Goal: Task Accomplishment & Management: Complete application form

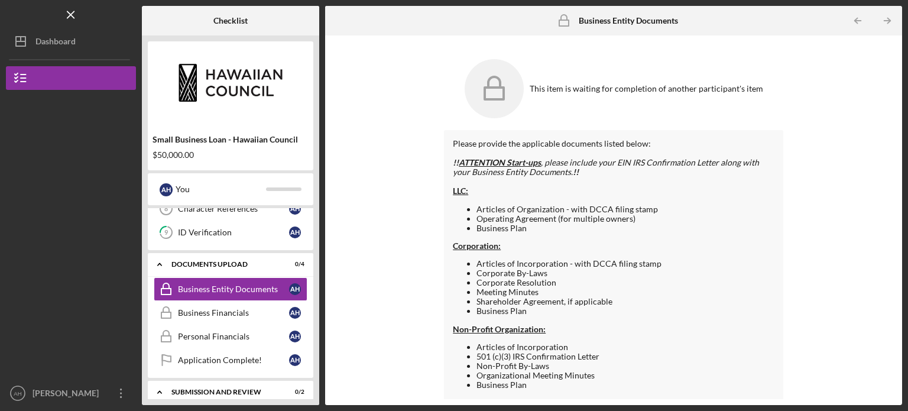
scroll to position [235, 0]
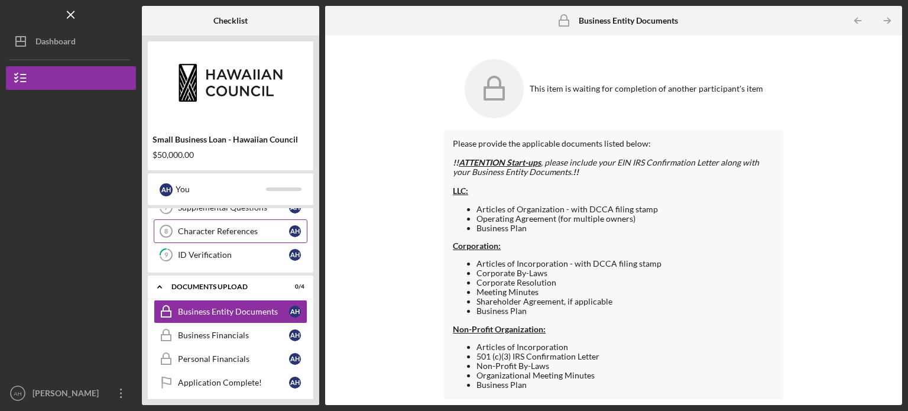
click at [231, 231] on div "Character References" at bounding box center [233, 230] width 111 height 9
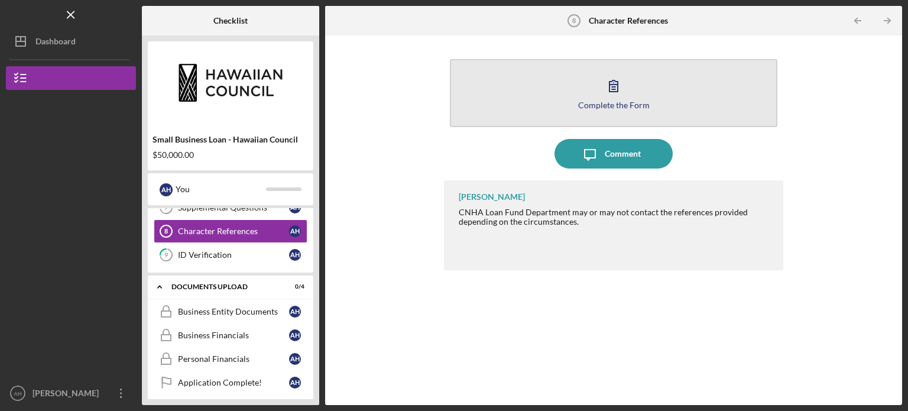
click at [627, 85] on icon "button" at bounding box center [614, 86] width 30 height 30
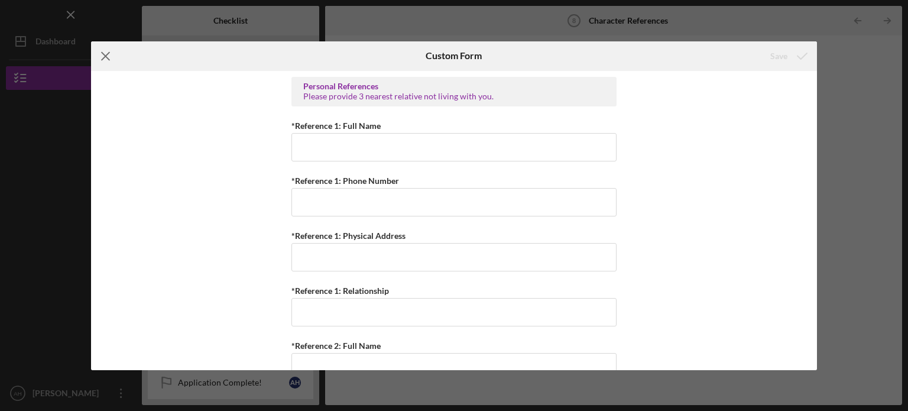
click at [104, 56] on line at bounding box center [106, 56] width 8 height 8
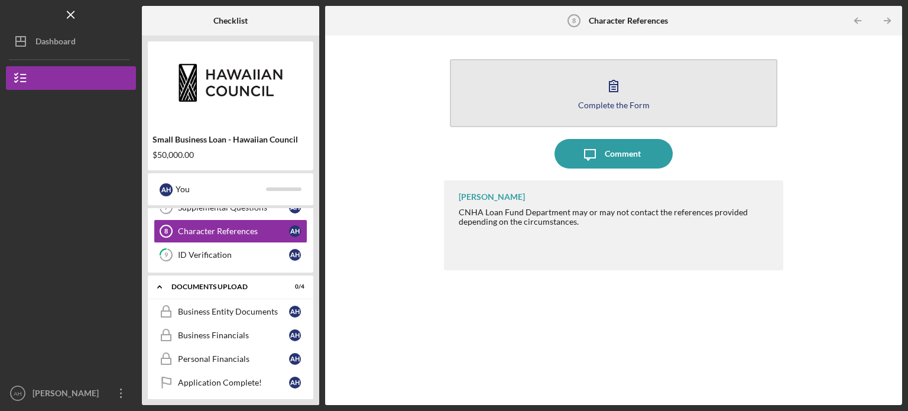
click at [585, 89] on button "Complete the Form Form" at bounding box center [614, 93] width 328 height 68
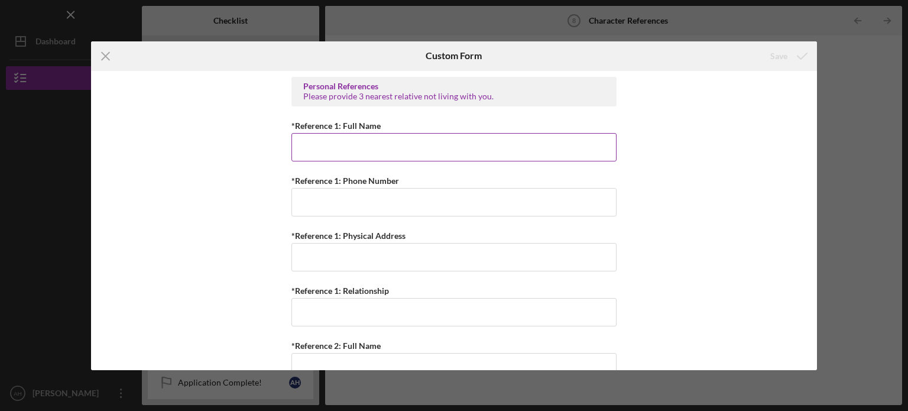
click at [374, 149] on input "*Reference 1: Full Name" at bounding box center [454, 147] width 325 height 28
paste input "[PERSON_NAME]"
type input "[PERSON_NAME]"
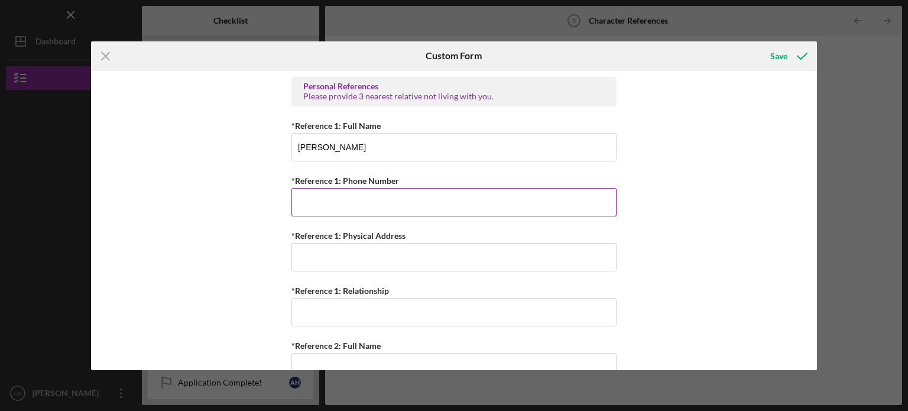
click at [355, 198] on input "*Reference 1: Phone Number" at bounding box center [454, 202] width 325 height 28
paste input "[PHONE_NUMBER]"
type input "[PHONE_NUMBER]"
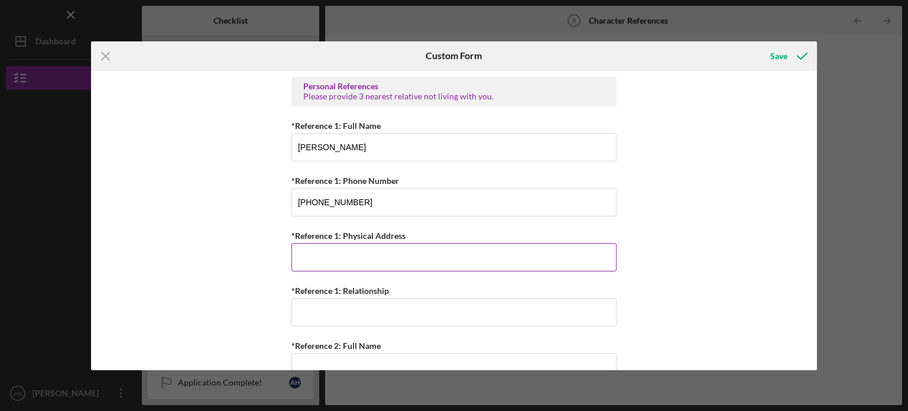
click at [336, 255] on input "*Reference 1: Physical Address" at bounding box center [454, 257] width 325 height 28
paste input "[STREET_ADDRESS]"
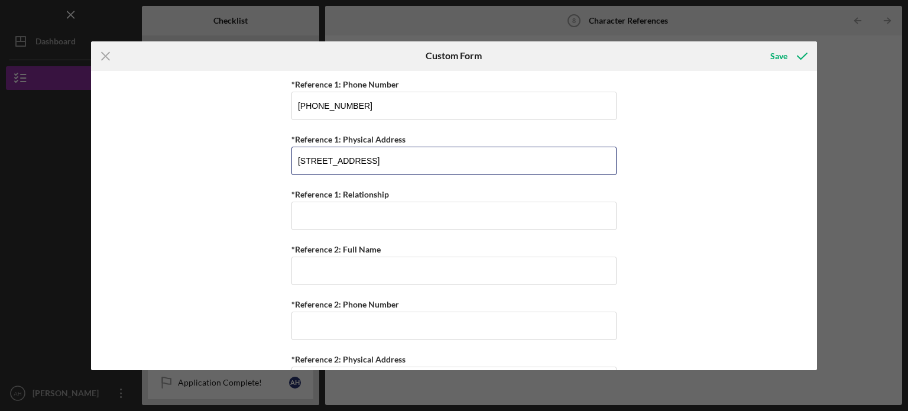
scroll to position [99, 0]
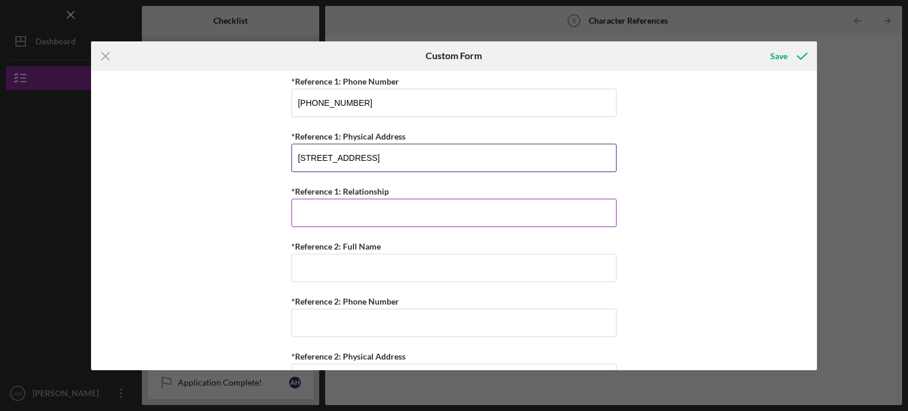
type input "[STREET_ADDRESS]"
click at [339, 216] on input "*Reference 1: Relationship" at bounding box center [454, 213] width 325 height 28
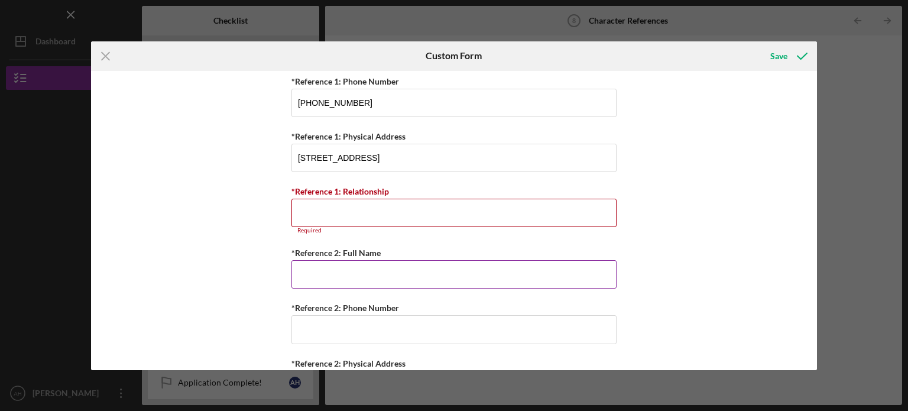
click at [326, 274] on input "*Reference 2: Full Name" at bounding box center [454, 274] width 325 height 28
paste input "[PERSON_NAME]"
type input "[PERSON_NAME]"
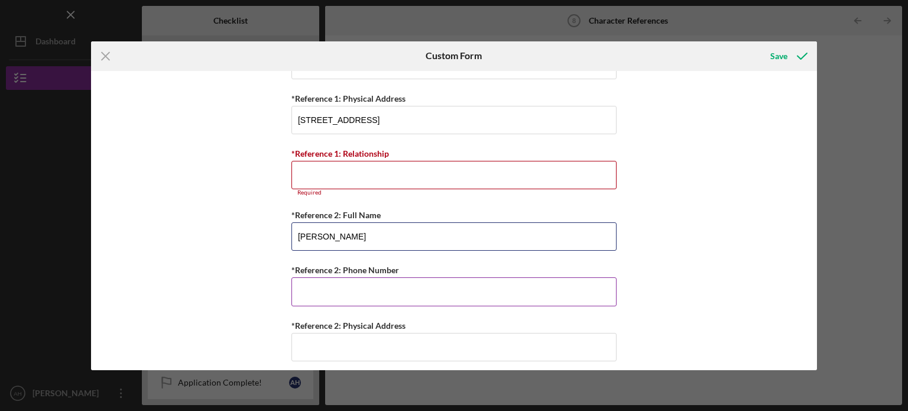
scroll to position [156, 0]
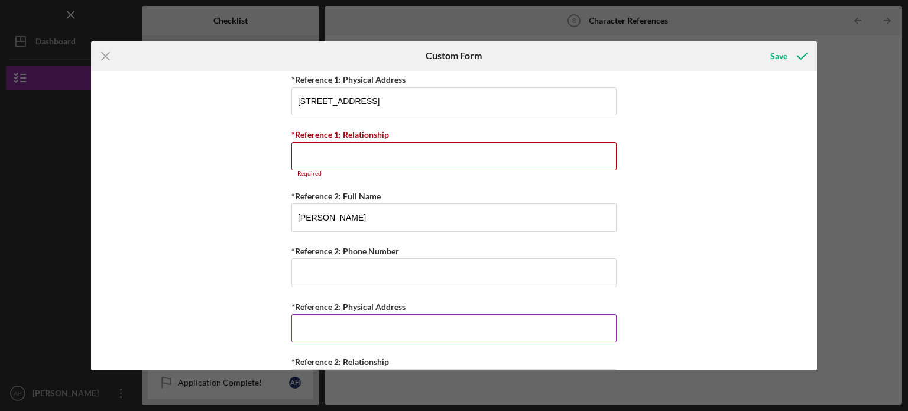
click at [349, 332] on input "*Reference 2: Physical Address" at bounding box center [454, 328] width 325 height 28
paste input "[STREET_ADDRESS]"
type input "[STREET_ADDRESS]"
click at [322, 277] on input "*Reference 2: Phone Number" at bounding box center [454, 272] width 325 height 28
paste input "[PHONE_NUMBER]"
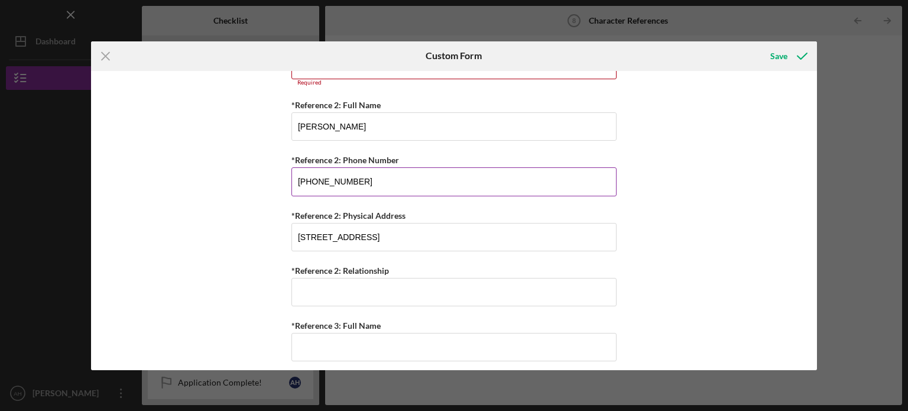
scroll to position [263, 0]
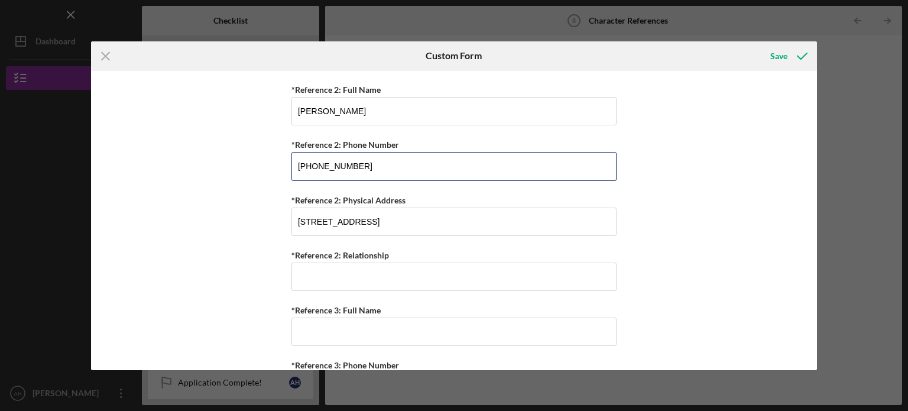
type input "[PHONE_NUMBER]"
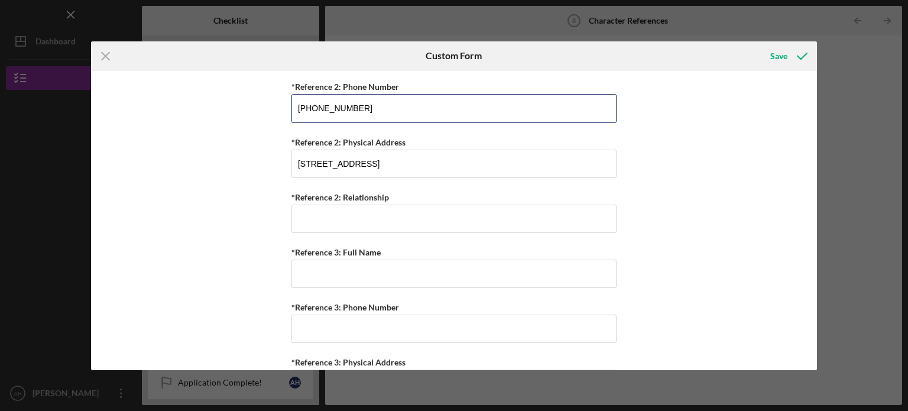
scroll to position [321, 0]
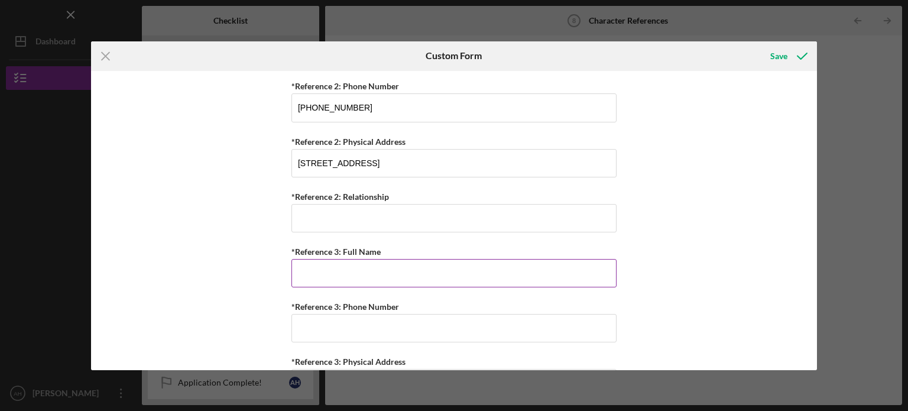
click at [323, 271] on input "*Reference 3: Full Name" at bounding box center [454, 273] width 325 height 28
paste input "[PERSON_NAME]"
type input "[PERSON_NAME]"
click at [336, 326] on input "*Reference 3: Phone Number" at bounding box center [454, 328] width 325 height 28
paste input "[PHONE_NUMBER]"
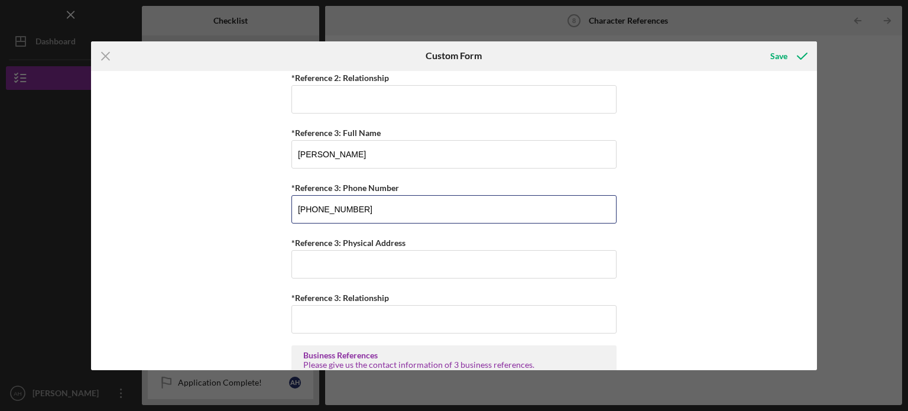
scroll to position [442, 0]
type input "[PHONE_NUMBER]"
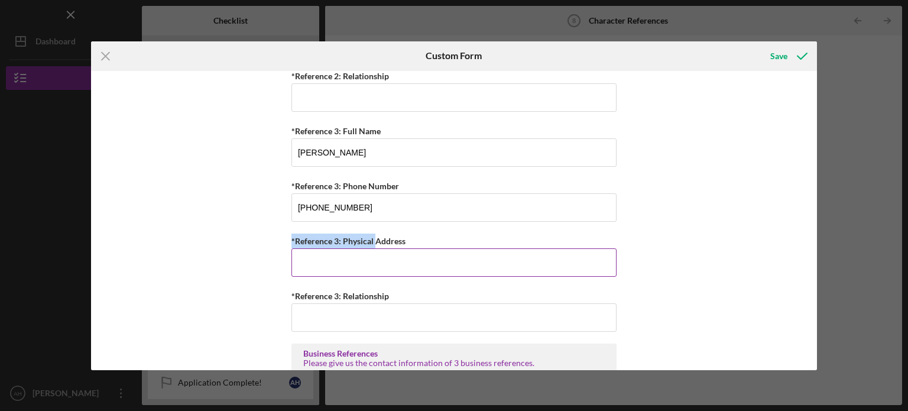
drag, startPoint x: 373, startPoint y: 234, endPoint x: 334, endPoint y: 258, distance: 45.4
click at [334, 258] on div "*Reference 3: Physical Address Required" at bounding box center [454, 255] width 325 height 43
click at [334, 258] on input "*Reference 3: Physical Address" at bounding box center [454, 262] width 325 height 28
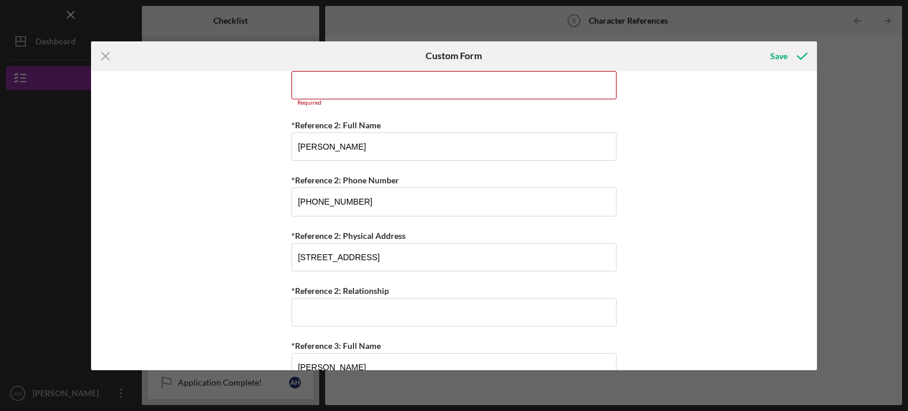
scroll to position [228, 0]
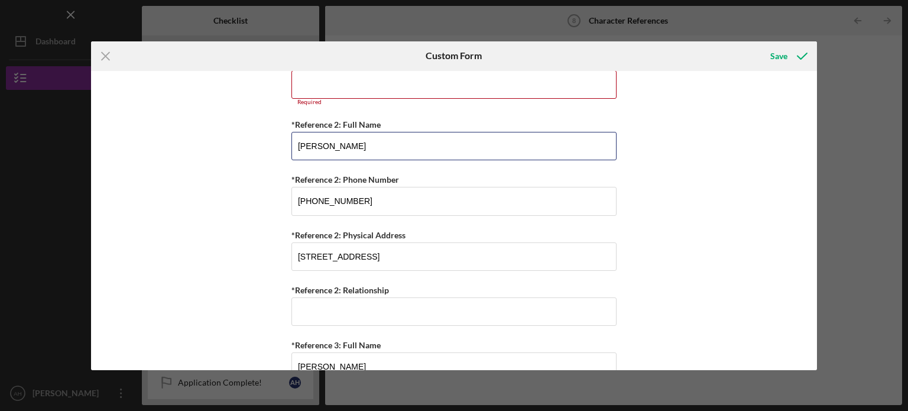
drag, startPoint x: 398, startPoint y: 153, endPoint x: 231, endPoint y: 169, distance: 167.5
click at [231, 169] on div "Personal References Please provide 3 nearest relative not living with you. *Ref…" at bounding box center [454, 220] width 727 height 299
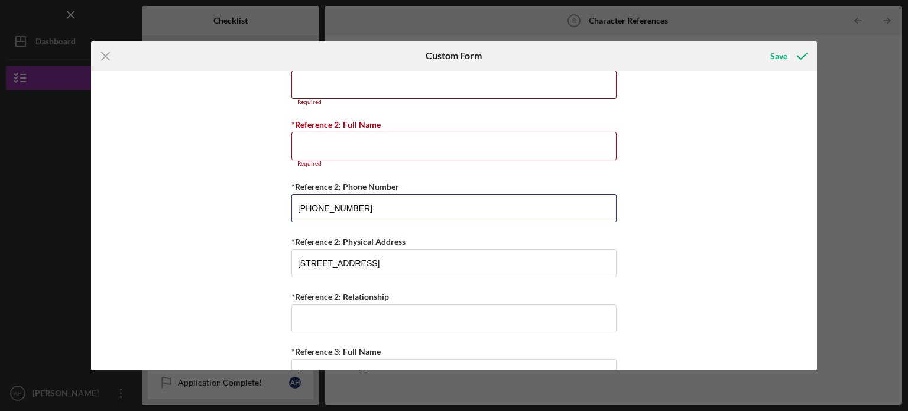
drag, startPoint x: 385, startPoint y: 205, endPoint x: 200, endPoint y: 232, distance: 186.5
click at [200, 232] on div "Personal References Please provide 3 nearest relative not living with you. *Ref…" at bounding box center [454, 220] width 727 height 299
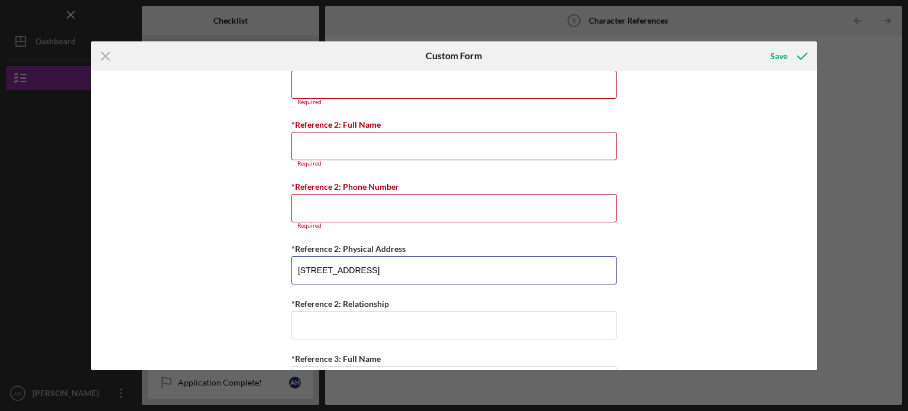
drag, startPoint x: 420, startPoint y: 263, endPoint x: 232, endPoint y: 281, distance: 189.5
click at [250, 278] on div "Personal References Please provide 3 nearest relative not living with you. *Ref…" at bounding box center [454, 220] width 727 height 299
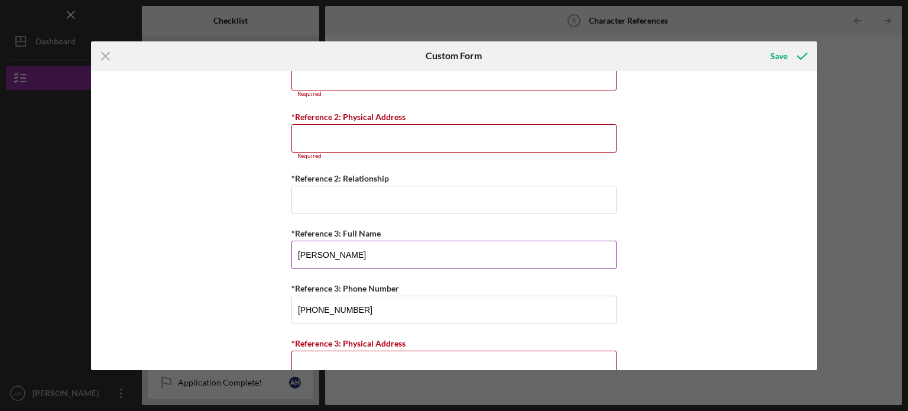
scroll to position [360, 0]
drag, startPoint x: 372, startPoint y: 243, endPoint x: 251, endPoint y: 261, distance: 122.5
click at [251, 261] on div "Personal References Please provide 3 nearest relative not living with you. *Ref…" at bounding box center [454, 220] width 727 height 299
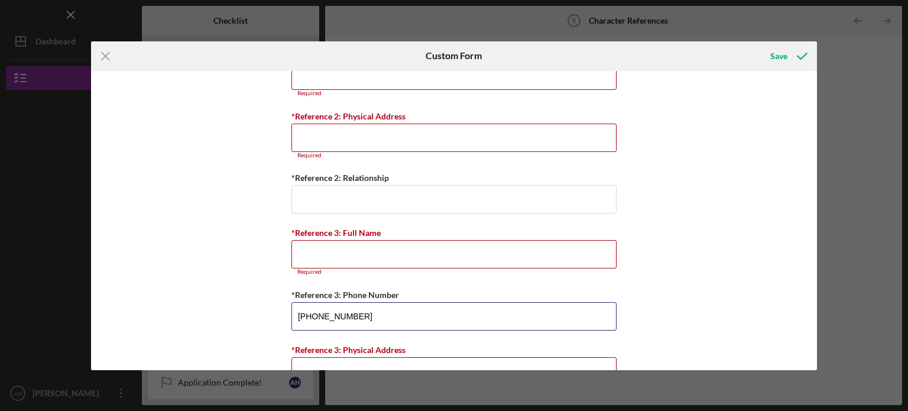
drag, startPoint x: 403, startPoint y: 311, endPoint x: 222, endPoint y: 329, distance: 182.4
click at [222, 329] on div "Personal References Please provide 3 nearest relative not living with you. *Ref…" at bounding box center [454, 220] width 727 height 299
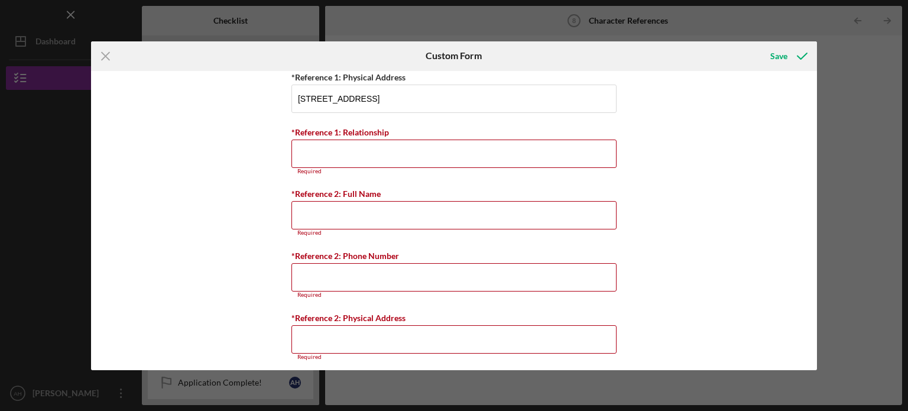
scroll to position [158, 0]
click at [334, 207] on input "*Reference 2: Full Name" at bounding box center [454, 216] width 325 height 28
paste input "[PERSON_NAME]"
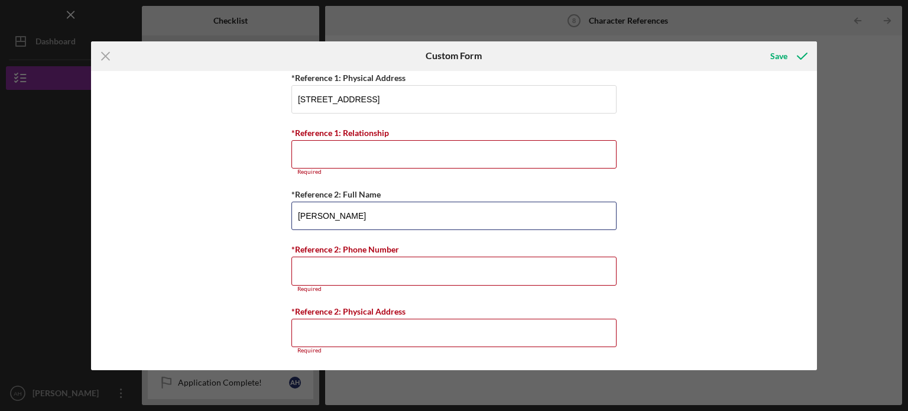
type input "[PERSON_NAME]"
click at [326, 267] on input "*Reference 2: Phone Number" at bounding box center [454, 271] width 325 height 28
paste input "[PHONE_NUMBER]"
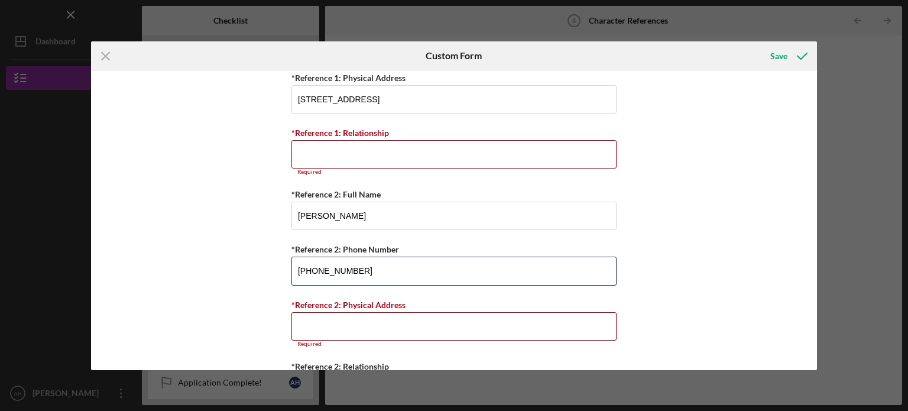
type input "[PHONE_NUMBER]"
click at [336, 328] on input "*Reference 2: Physical Address" at bounding box center [454, 326] width 325 height 28
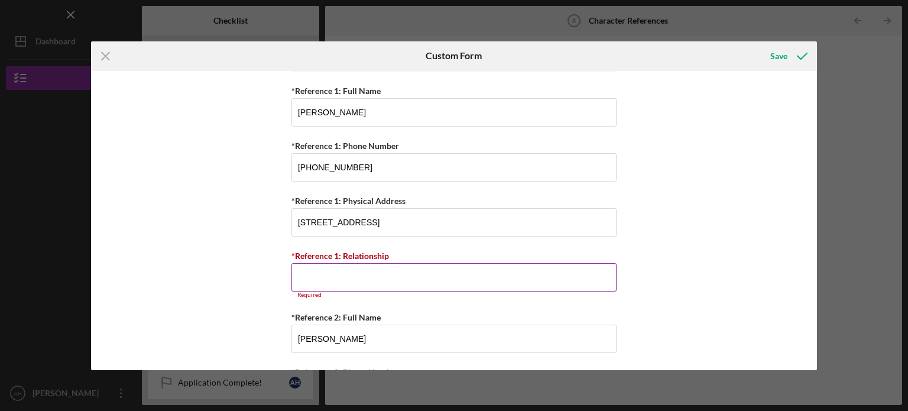
scroll to position [0, 0]
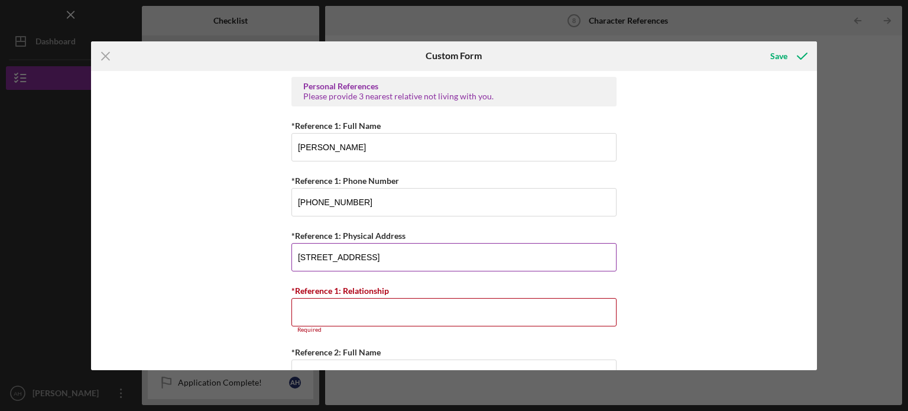
type input "[GEOGRAPHIC_DATA]"
click at [413, 260] on input "[STREET_ADDRESS]" at bounding box center [454, 257] width 325 height 28
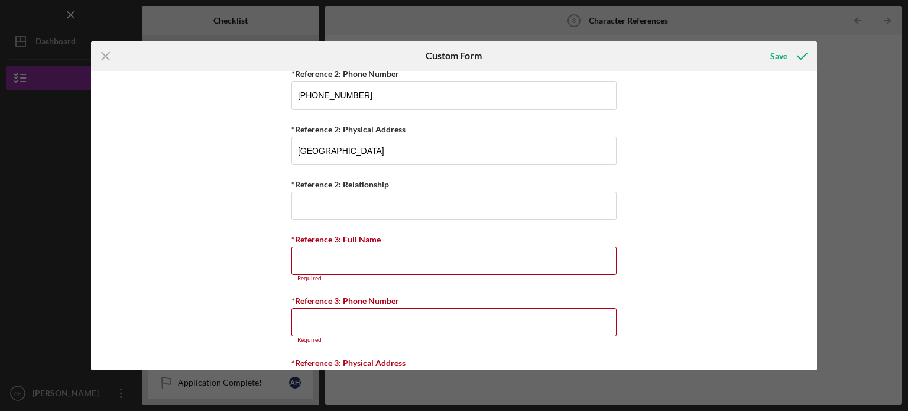
scroll to position [334, 0]
type input "[STREET_ADDRESS]"
click at [345, 264] on input "*Reference 3: Full Name" at bounding box center [454, 261] width 325 height 28
paste input "[PERSON_NAME]"
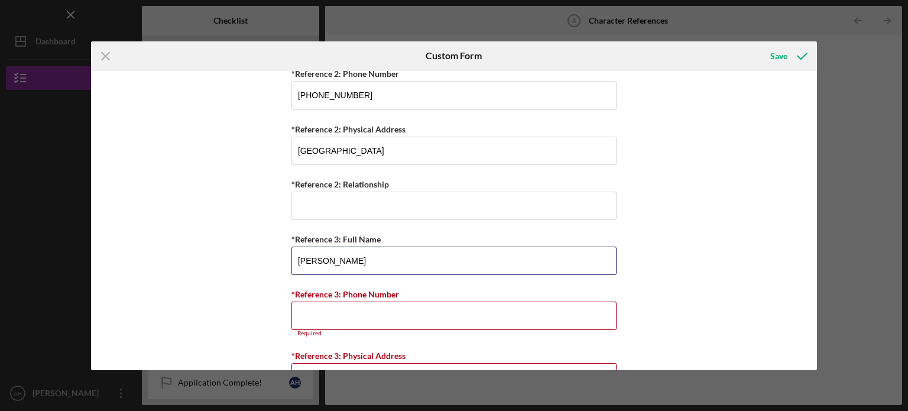
type input "[PERSON_NAME]"
click at [360, 318] on input "*Reference 3: Phone Number" at bounding box center [454, 316] width 325 height 28
paste input "[PHONE_NUMBER]"
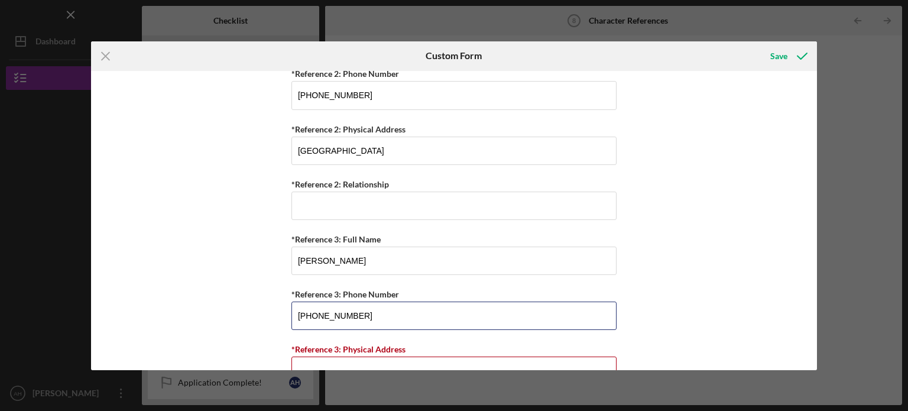
type input "[PHONE_NUMBER]"
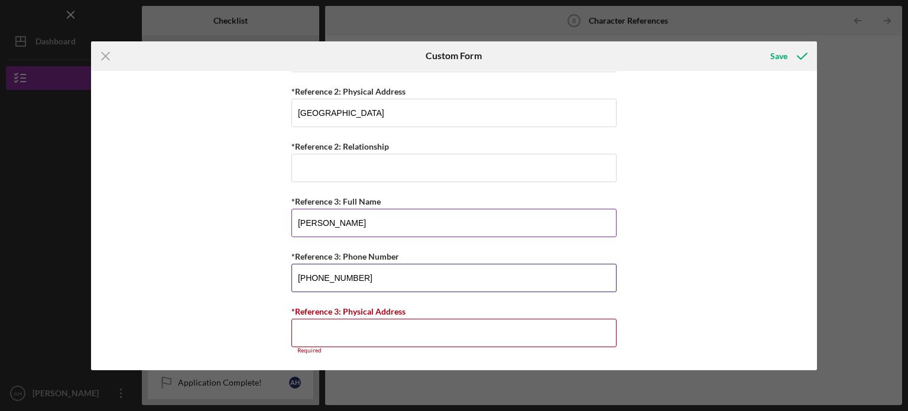
scroll to position [373, 0]
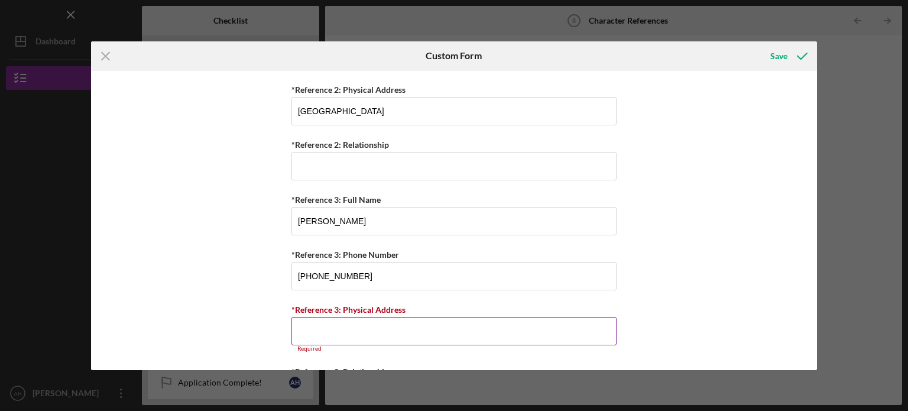
drag, startPoint x: 368, startPoint y: 335, endPoint x: 345, endPoint y: 335, distance: 22.5
click at [345, 335] on input "*Reference 3: Physical Address" at bounding box center [454, 331] width 325 height 28
paste input "[STREET_ADDRESS]"
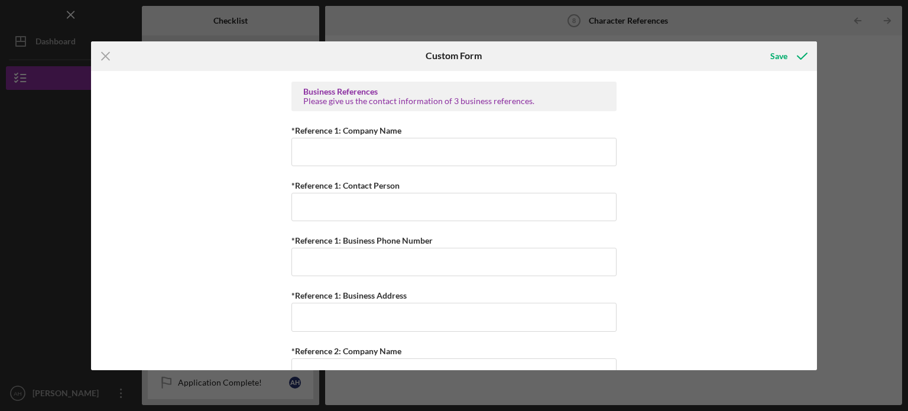
scroll to position [705, 0]
type input "[STREET_ADDRESS]"
click at [308, 214] on input "*Reference 1: Contact Person" at bounding box center [454, 206] width 325 height 28
paste input "[PERSON_NAME]"
type input "[PERSON_NAME]"
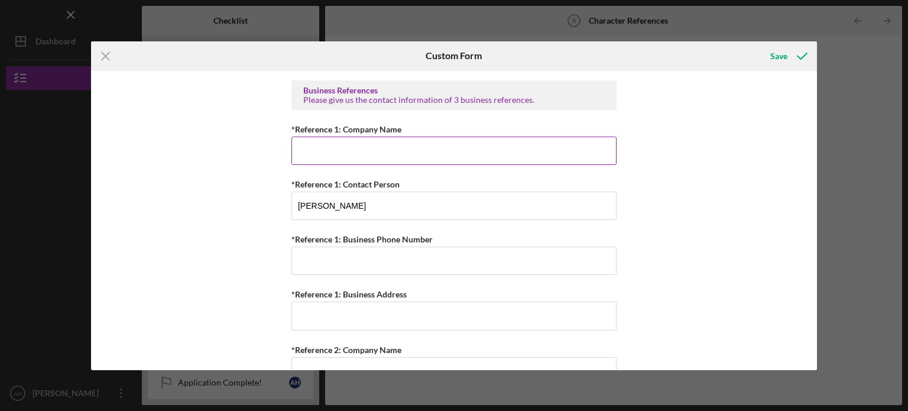
click at [338, 151] on input "*Reference 1: Company Name" at bounding box center [454, 151] width 325 height 28
type input "Wiki Wai Wash"
click at [315, 257] on input "*Reference 1: Business Phone Number" at bounding box center [454, 261] width 325 height 28
paste input "[PHONE_NUMBER]"
type input "[PHONE_NUMBER]"
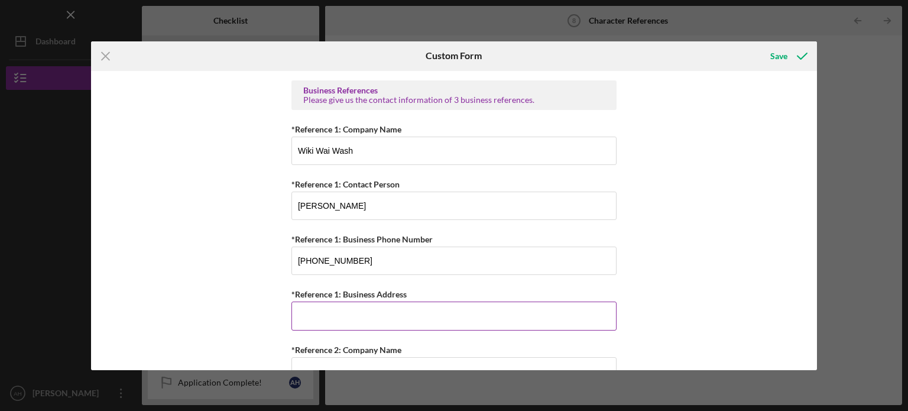
click at [335, 317] on input "*Reference 1: Business Address" at bounding box center [454, 316] width 325 height 28
paste input "[STREET_ADDRESS]"
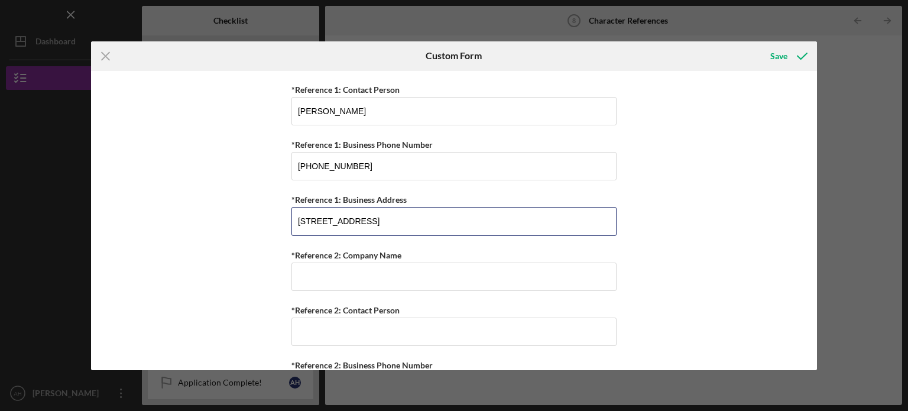
scroll to position [800, 0]
type input "[STREET_ADDRESS]"
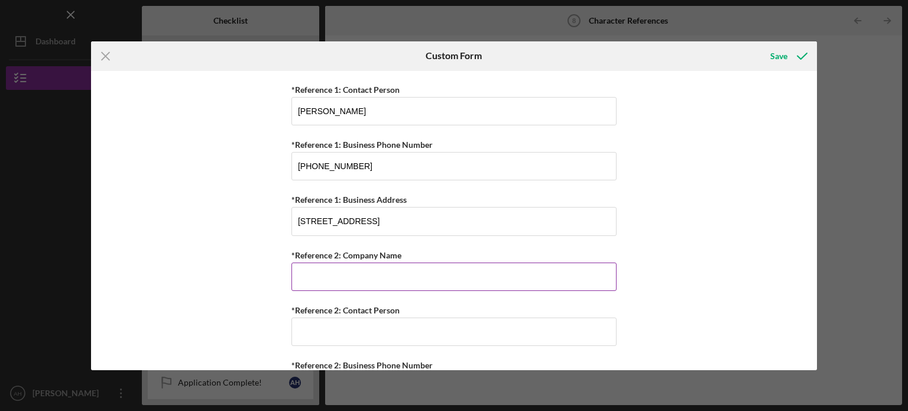
click at [334, 278] on input "*Reference 2: Company Name" at bounding box center [454, 277] width 325 height 28
type input "Island Biker"
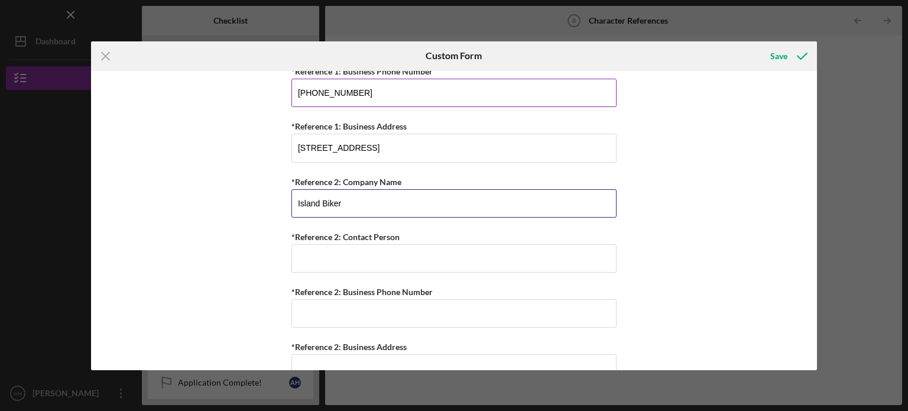
scroll to position [878, 0]
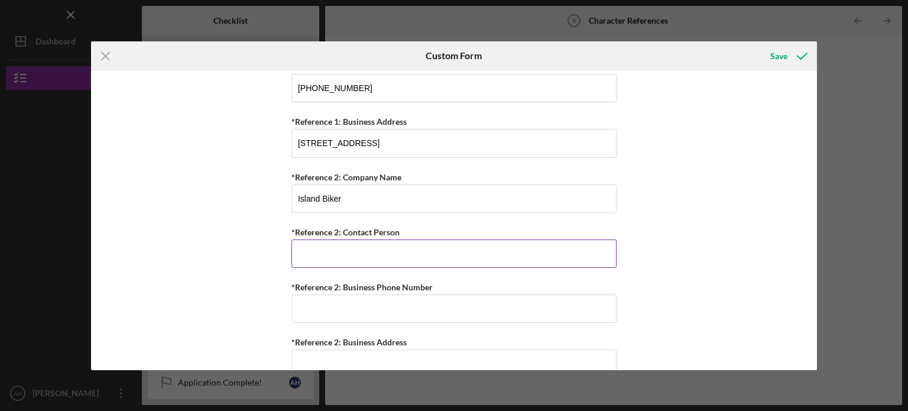
click at [350, 245] on input "*Reference 2: Contact Person" at bounding box center [454, 254] width 325 height 28
paste input "[PERSON_NAME]"
type input "[PERSON_NAME]"
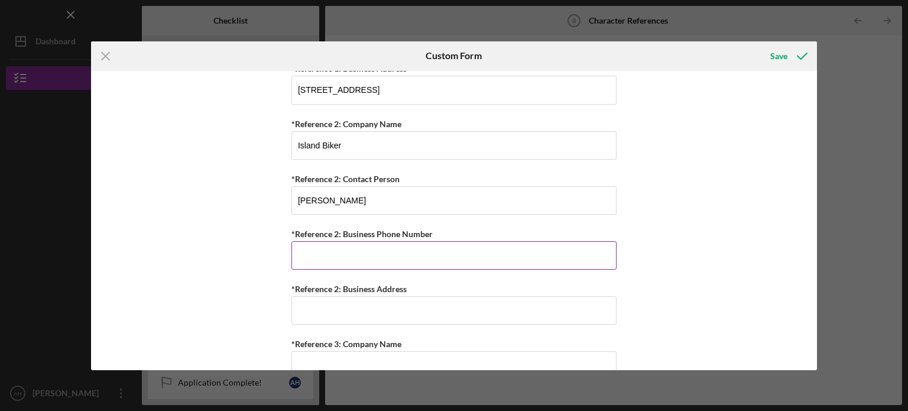
click at [364, 255] on input "*Reference 2: Business Phone Number" at bounding box center [454, 255] width 325 height 28
paste input "[PHONE_NUMBER]"
type input "[PHONE_NUMBER]"
click at [394, 302] on input "*Reference 2: Business Address" at bounding box center [454, 310] width 325 height 28
paste input "[STREET_ADDRESS]"
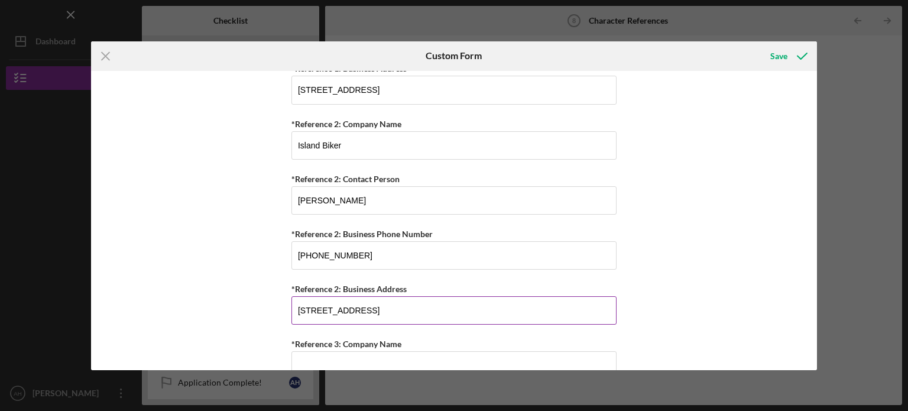
type input "[STREET_ADDRESS]"
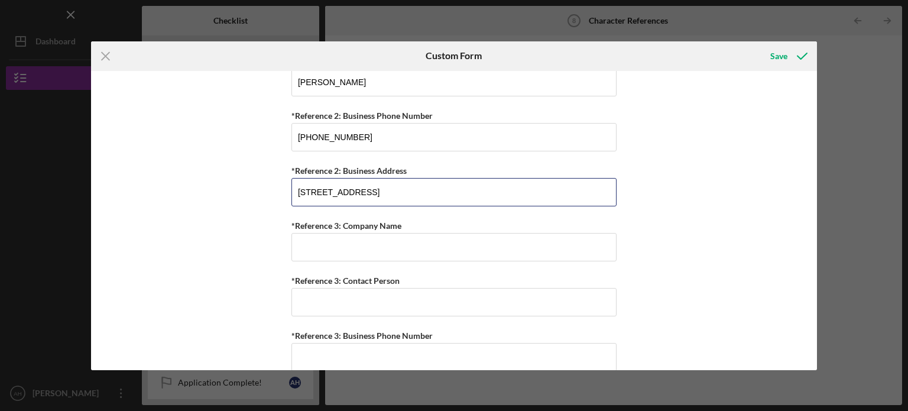
scroll to position [1051, 0]
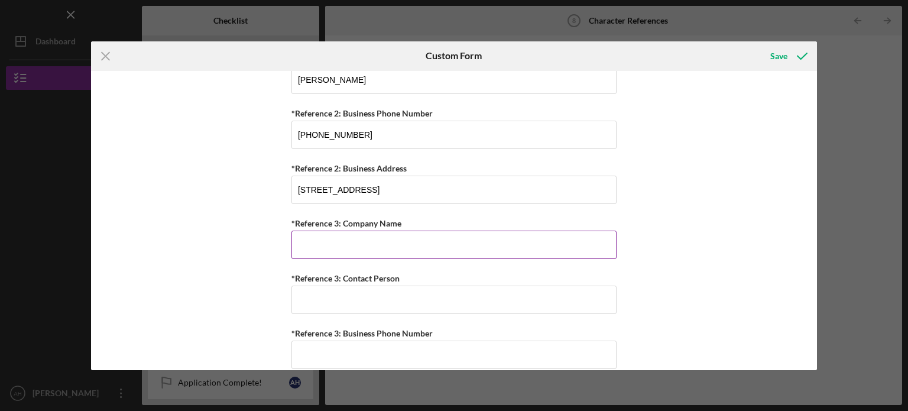
click at [435, 234] on input "*Reference 3: Company Name" at bounding box center [454, 245] width 325 height 28
drag, startPoint x: 374, startPoint y: 239, endPoint x: 490, endPoint y: 255, distance: 117.1
type input "Maui Pack and Ship"
click at [415, 292] on input "*Reference 3: Contact Person" at bounding box center [454, 300] width 325 height 28
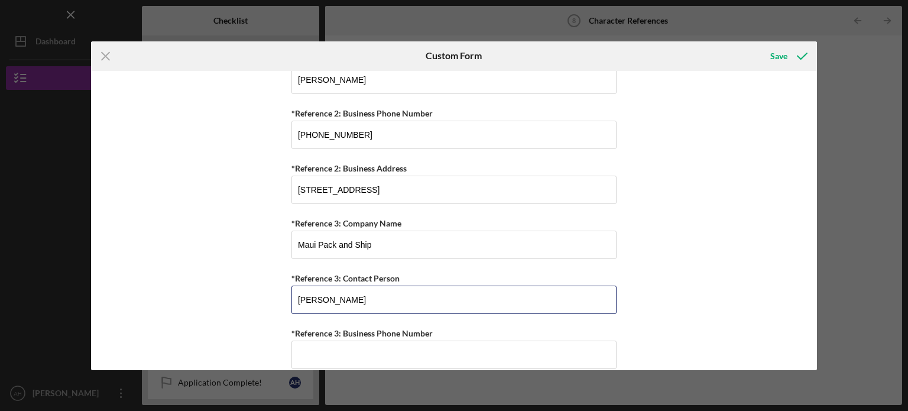
drag, startPoint x: 376, startPoint y: 297, endPoint x: 272, endPoint y: 303, distance: 104.3
click at [283, 299] on div "Personal References Please provide 3 nearest relative not living with you. *Ref…" at bounding box center [454, 220] width 727 height 299
paste input "[PERSON_NAME]"
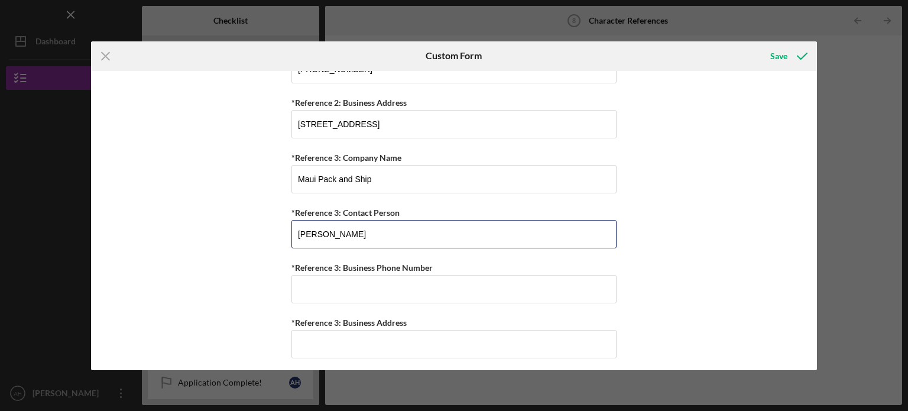
type input "[PERSON_NAME]"
click at [355, 281] on input "*Reference 3: Business Phone Number" at bounding box center [454, 289] width 325 height 28
paste input "[PHONE_NUMBER]"
type input "[PHONE_NUMBER]"
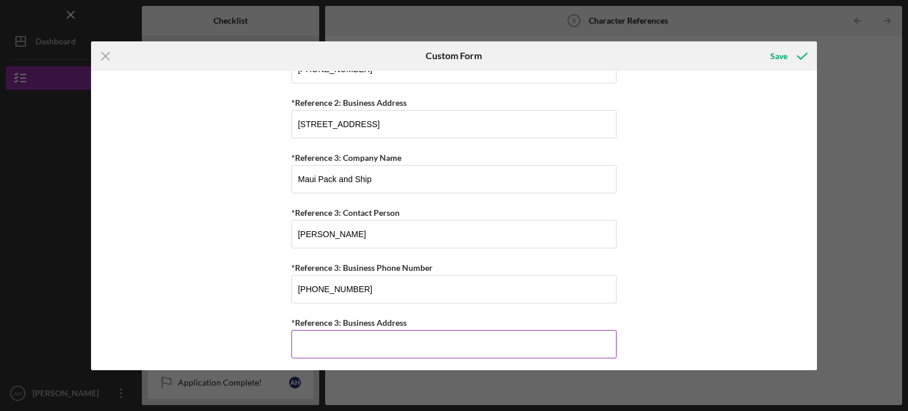
click at [339, 338] on input "*Reference 3: Business Address" at bounding box center [454, 344] width 325 height 28
paste input "[STREET_ADDRESS]"
type input "[STREET_ADDRESS]"
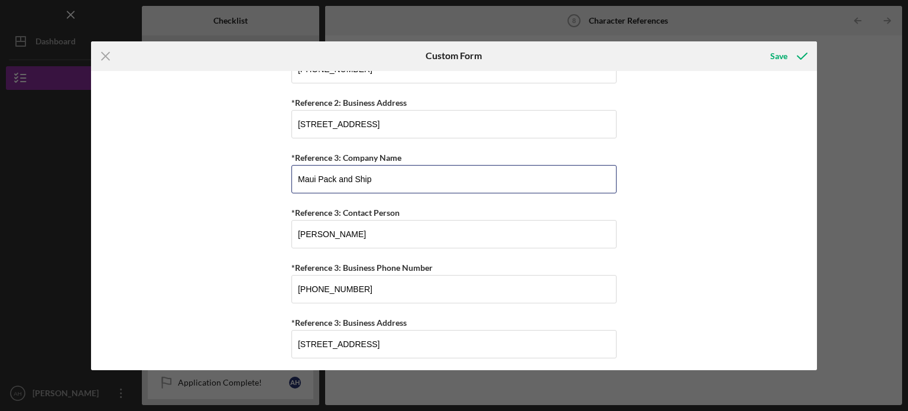
drag, startPoint x: 312, startPoint y: 169, endPoint x: 213, endPoint y: 169, distance: 98.8
click at [213, 169] on div "Personal References Please provide 3 nearest relative not living with you. *Ref…" at bounding box center [454, 220] width 727 height 299
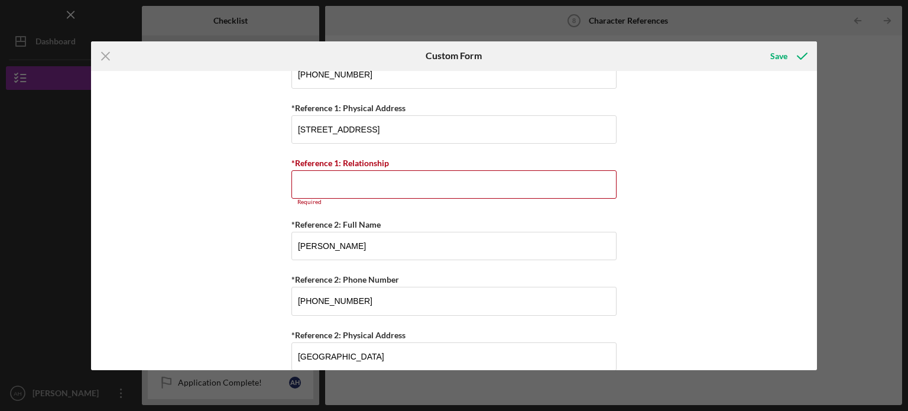
scroll to position [136, 0]
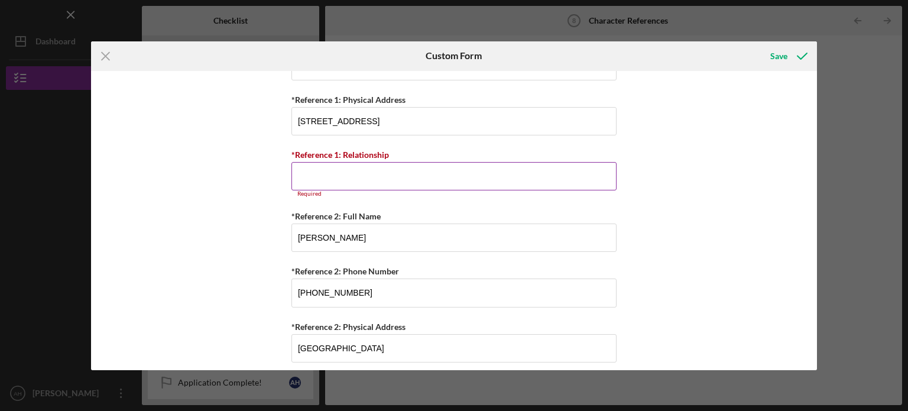
click at [425, 167] on input "*Reference 1: Relationship" at bounding box center [454, 176] width 325 height 28
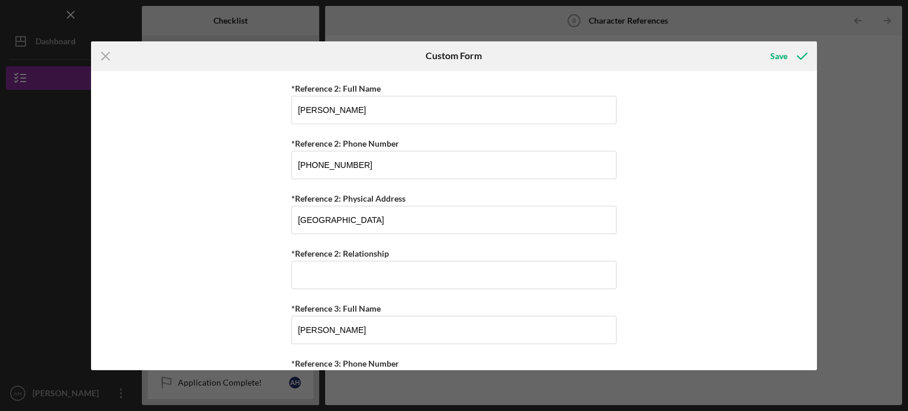
scroll to position [260, 0]
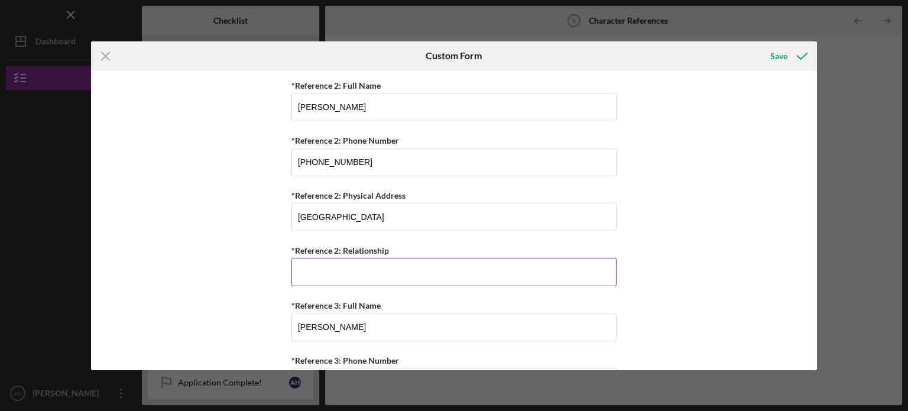
type input "Friend"
click at [383, 270] on input "*Reference 2: Relationship" at bounding box center [454, 272] width 325 height 28
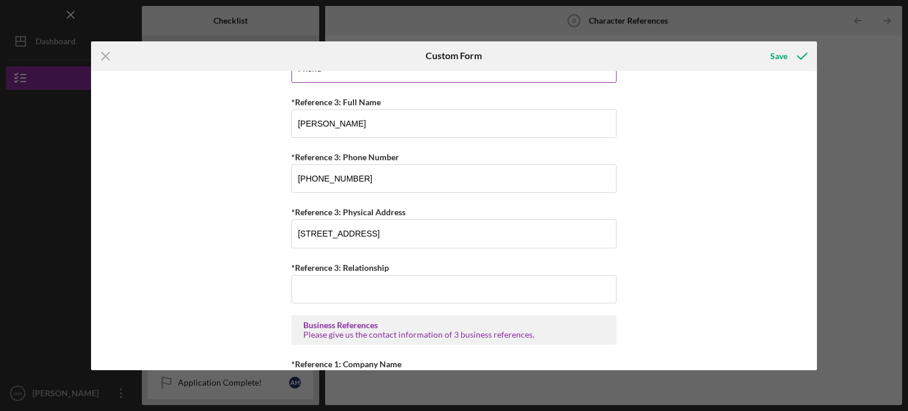
scroll to position [468, 0]
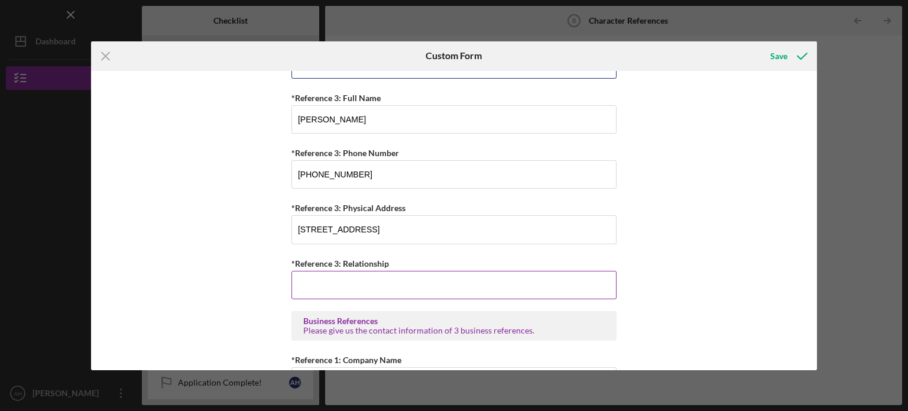
type input "Friend"
click at [378, 287] on input "*Reference 3: Relationship" at bounding box center [454, 285] width 325 height 28
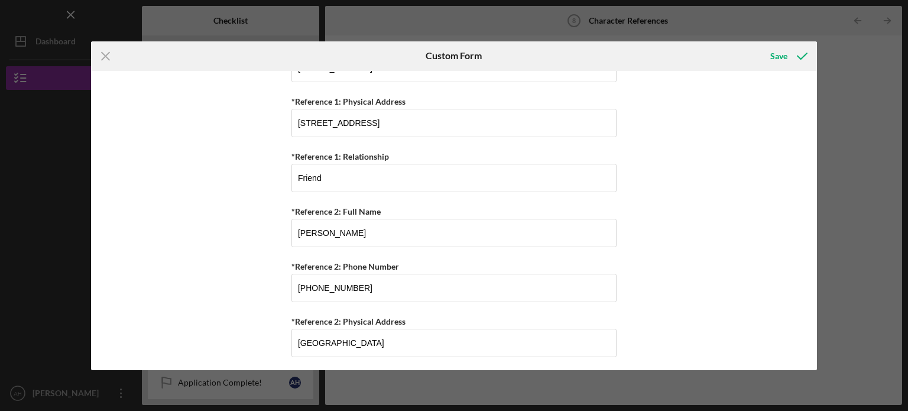
scroll to position [0, 0]
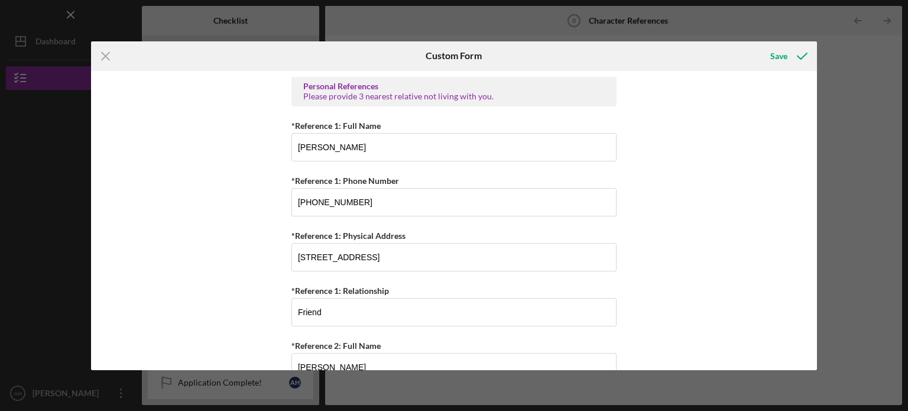
type input "Friend"
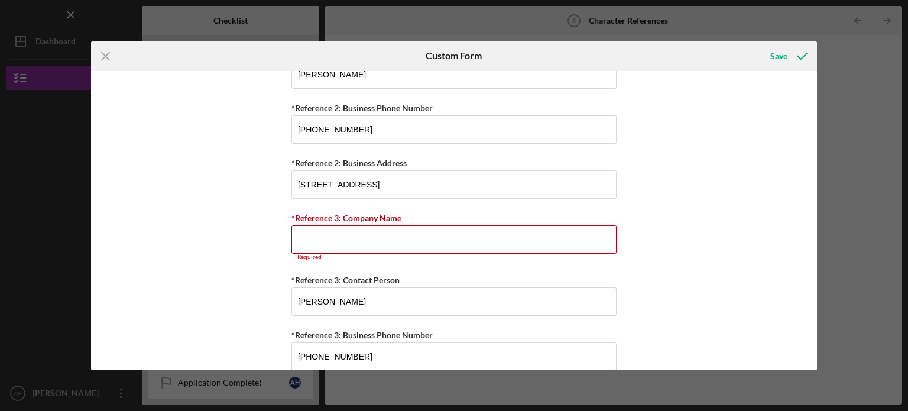
scroll to position [1050, 0]
click at [490, 187] on input "[STREET_ADDRESS]" at bounding box center [454, 184] width 325 height 28
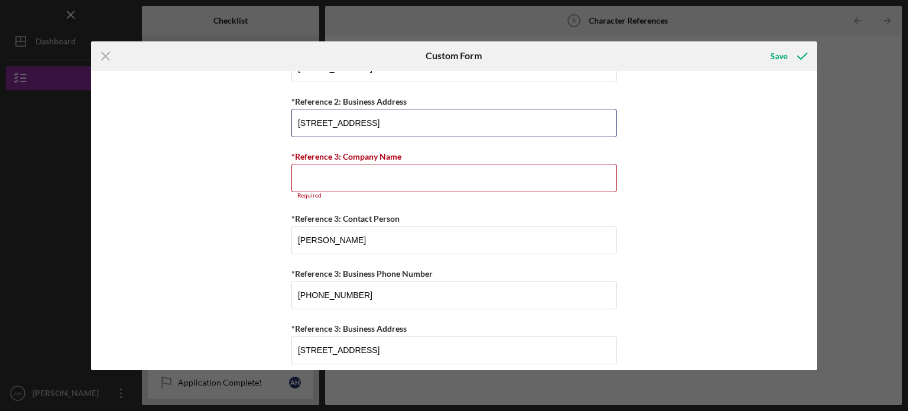
scroll to position [1117, 0]
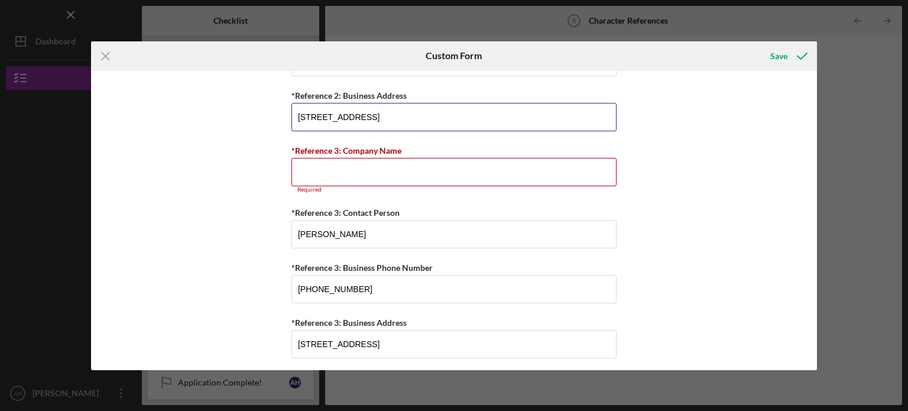
type input "[STREET_ADDRESS]"
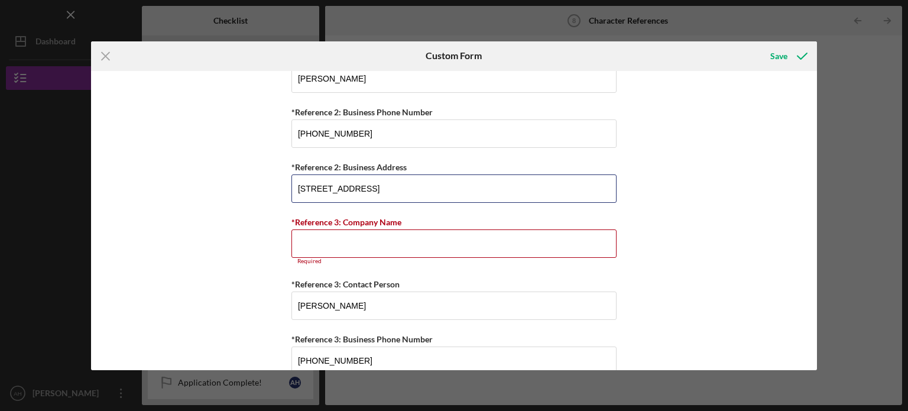
scroll to position [1112, 0]
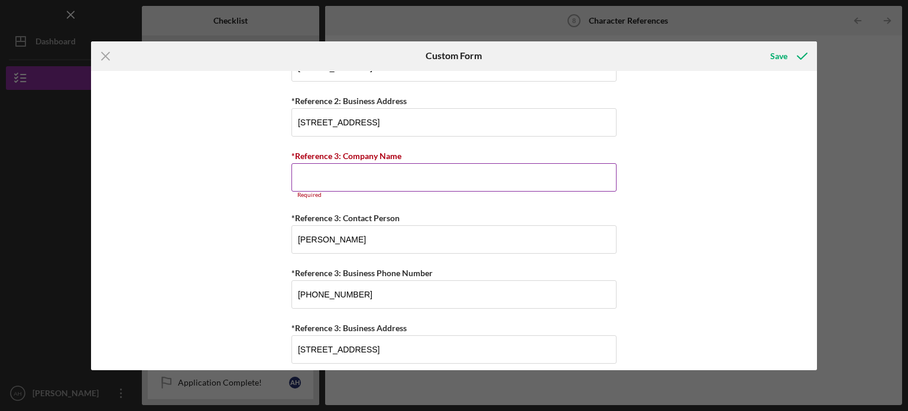
click at [364, 175] on input "*Reference 3: Company Name" at bounding box center [454, 177] width 325 height 28
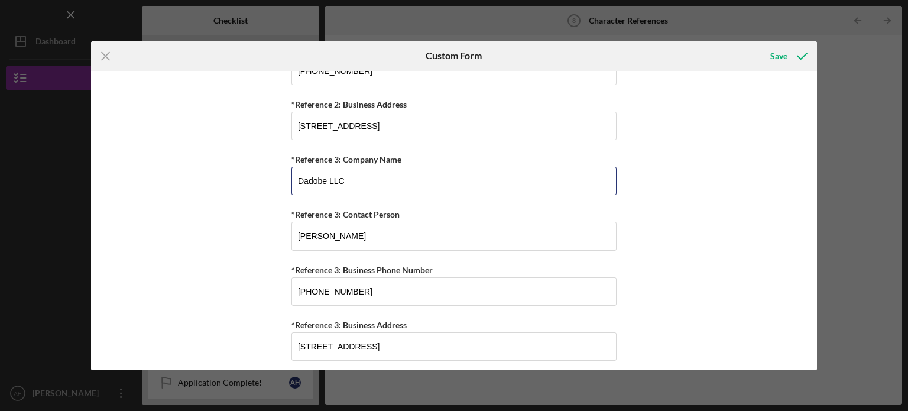
scroll to position [1105, 0]
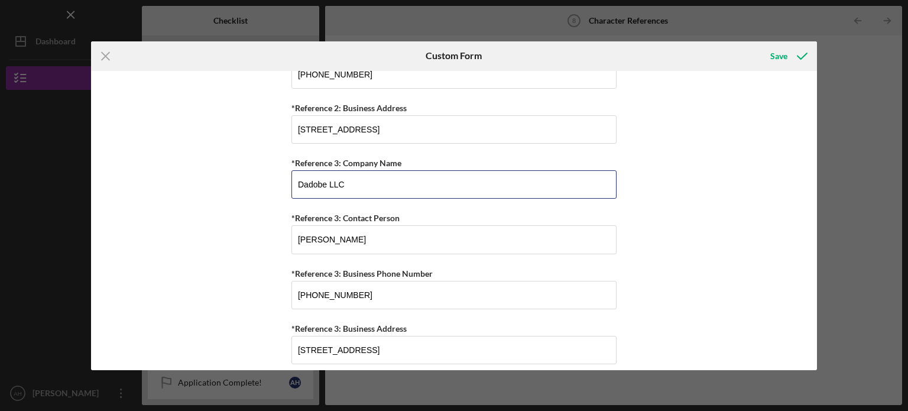
type input "Dadobe LLC"
click at [781, 53] on div "Save" at bounding box center [779, 56] width 17 height 24
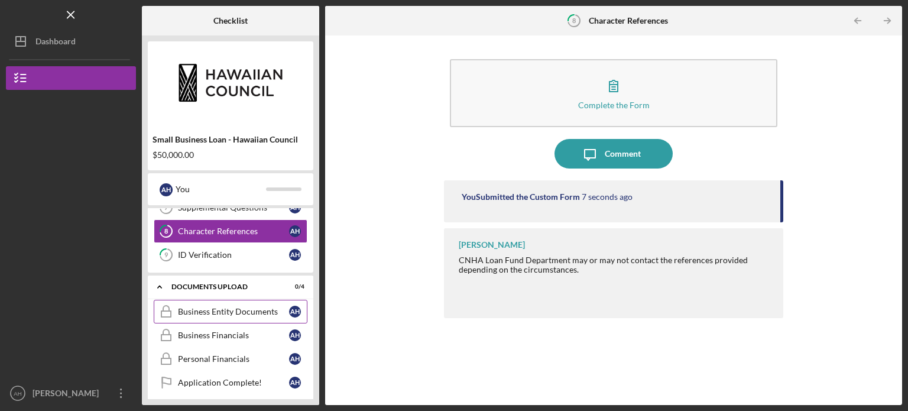
click at [216, 309] on div "Business Entity Documents" at bounding box center [233, 311] width 111 height 9
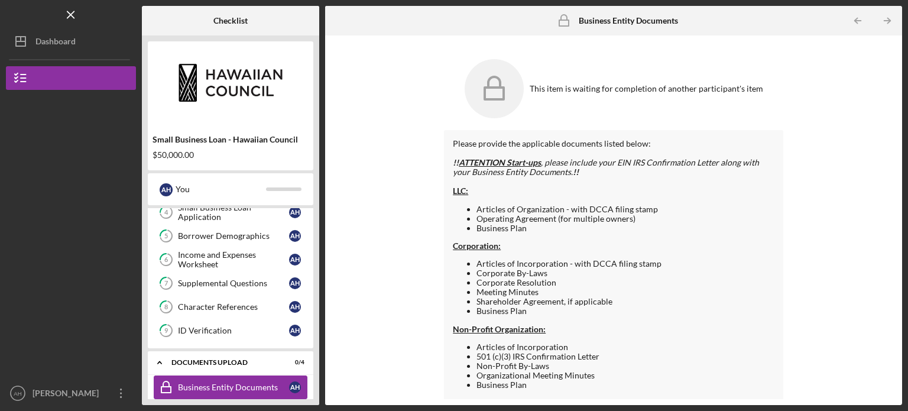
scroll to position [158, 0]
click at [222, 267] on div "Income and Expenses Worksheet" at bounding box center [233, 260] width 111 height 19
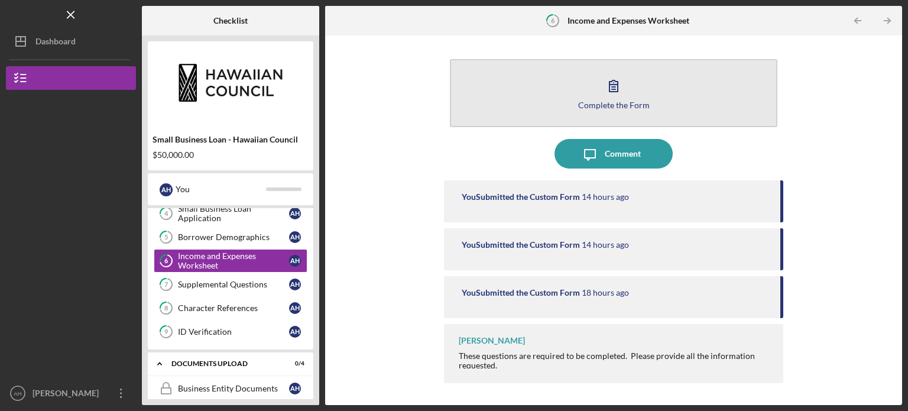
click at [598, 95] on button "Complete the Form Form" at bounding box center [614, 93] width 328 height 68
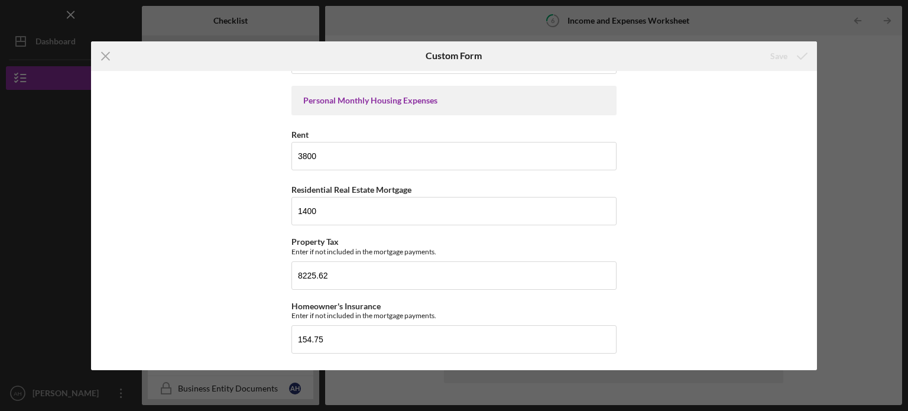
scroll to position [410, 0]
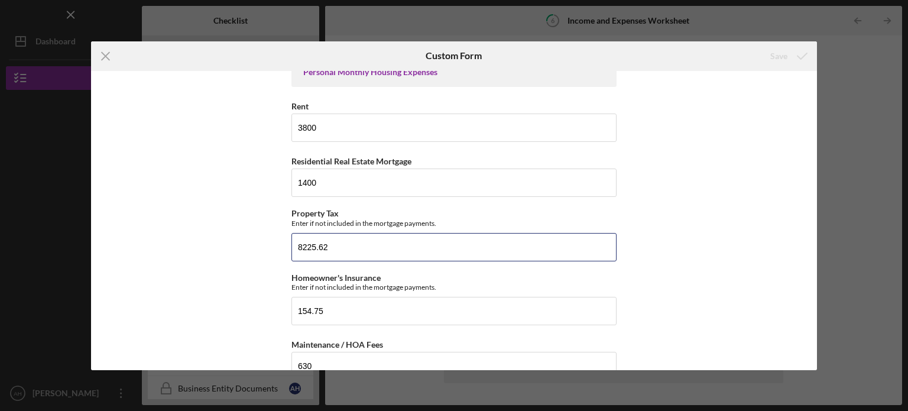
drag, startPoint x: 355, startPoint y: 253, endPoint x: 244, endPoint y: 266, distance: 112.0
click at [244, 266] on div "*Full Legal Name [PERSON_NAME] Personal Monthly Income Base Employment Income G…" at bounding box center [454, 220] width 727 height 299
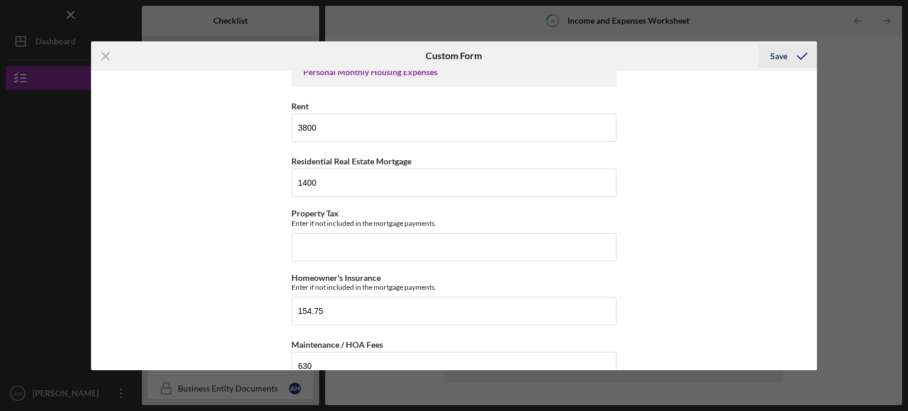
click at [774, 56] on div "Save" at bounding box center [779, 56] width 17 height 24
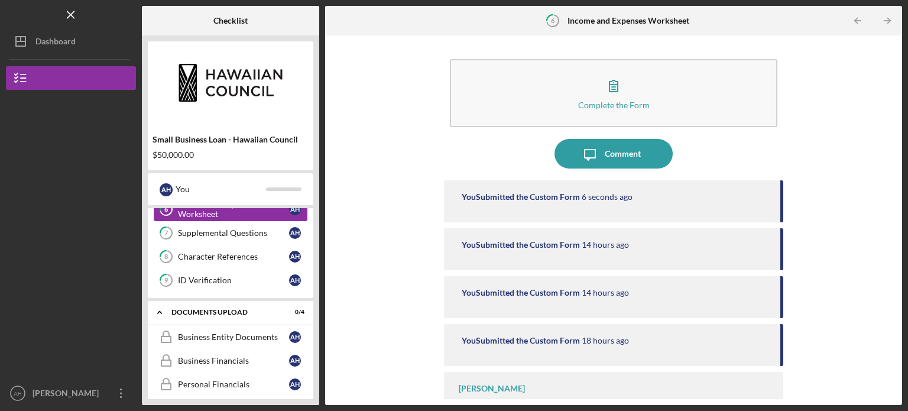
scroll to position [211, 0]
click at [213, 333] on div "Business Entity Documents" at bounding box center [233, 336] width 111 height 9
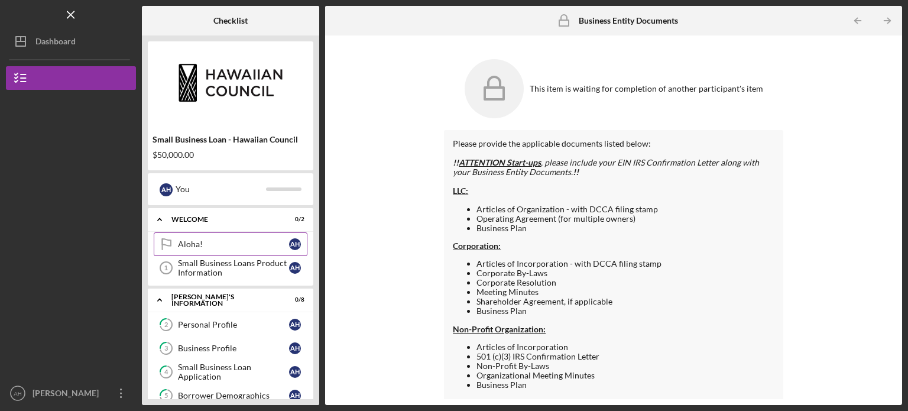
click at [250, 243] on div "Aloha!" at bounding box center [233, 244] width 111 height 9
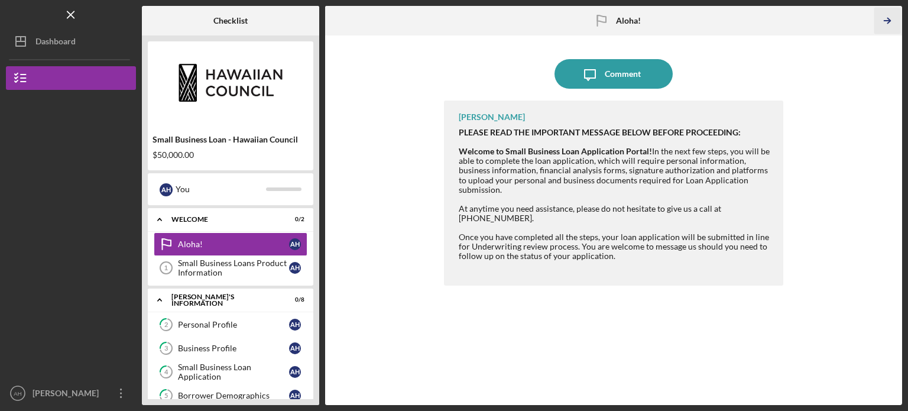
click at [886, 22] on icon "Icon/Table Pagination Arrow" at bounding box center [887, 21] width 27 height 27
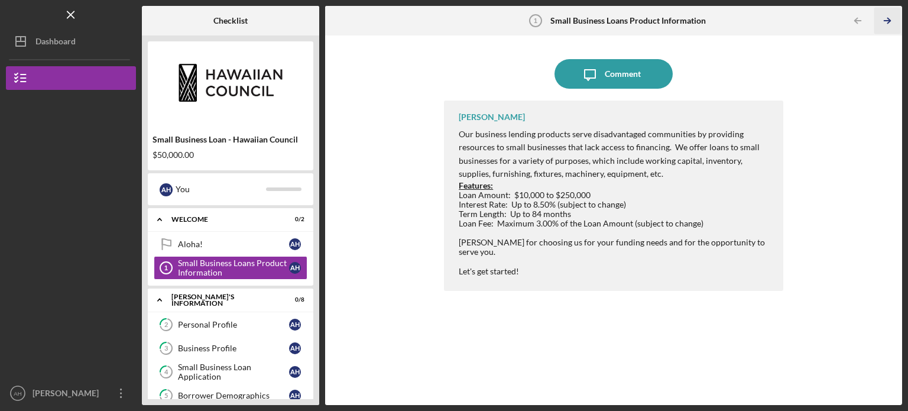
click at [886, 22] on icon "Icon/Table Pagination Arrow" at bounding box center [887, 21] width 27 height 27
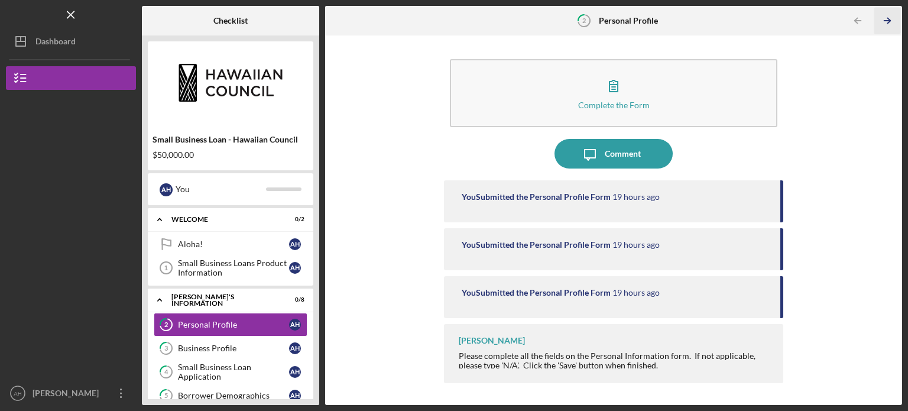
click at [887, 21] on line "button" at bounding box center [888, 21] width 6 height 0
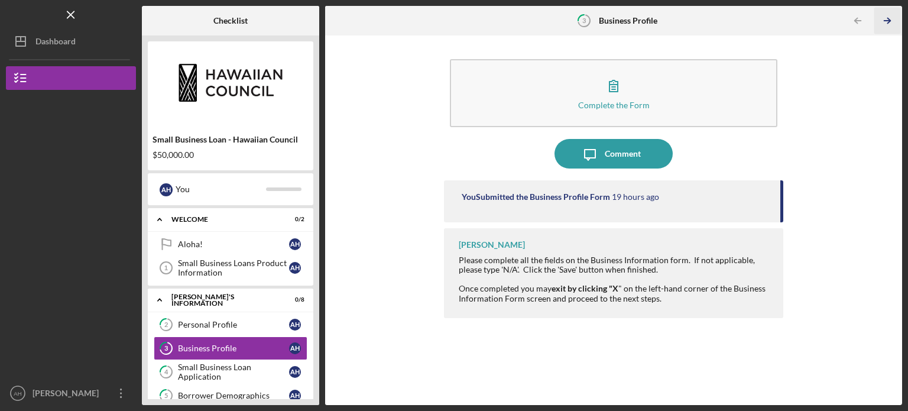
click at [887, 24] on icon "Icon/Table Pagination Arrow" at bounding box center [887, 21] width 27 height 27
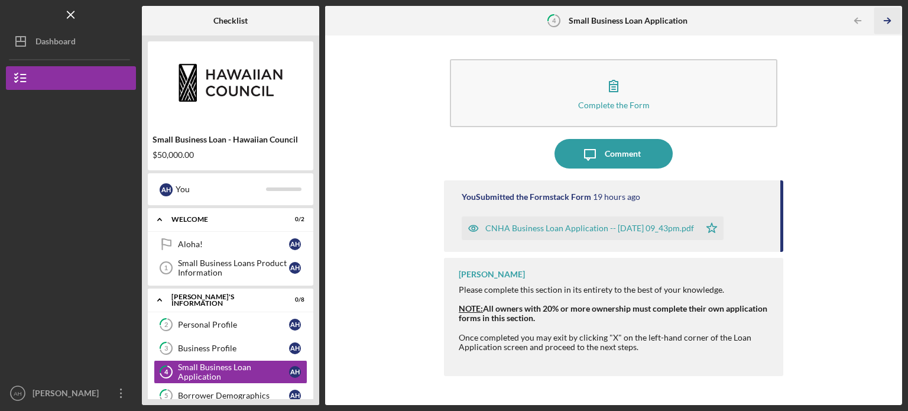
click at [887, 24] on icon "Icon/Table Pagination Arrow" at bounding box center [887, 21] width 27 height 27
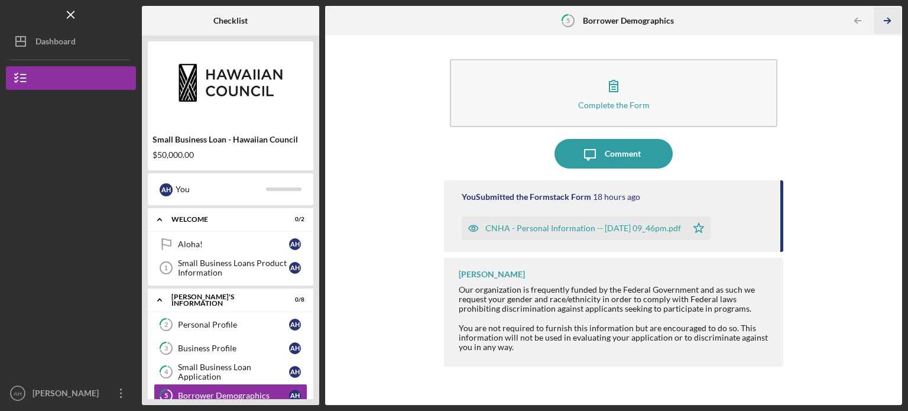
click at [887, 24] on icon "Icon/Table Pagination Arrow" at bounding box center [887, 21] width 27 height 27
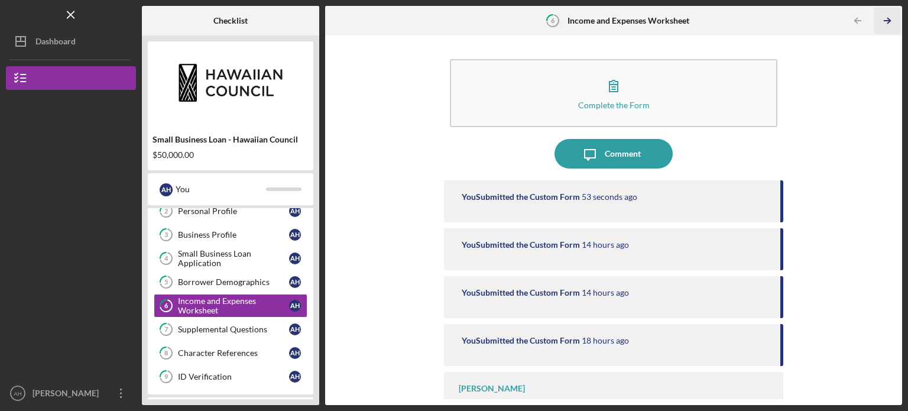
click at [888, 18] on polyline "button" at bounding box center [889, 20] width 3 height 5
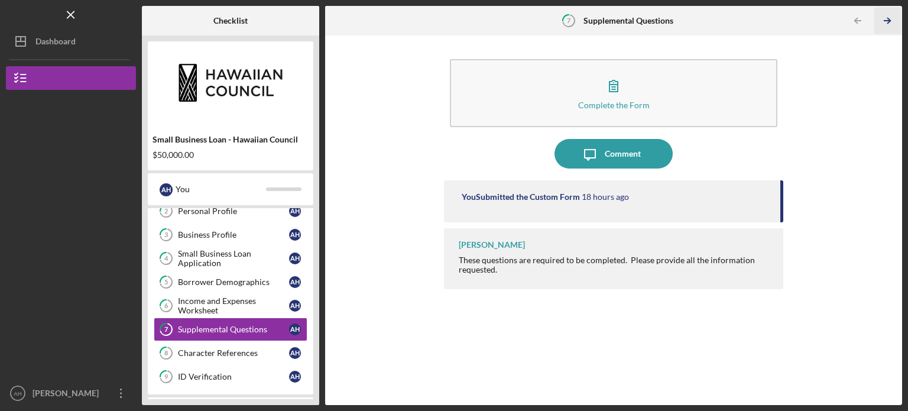
click at [888, 18] on polyline "button" at bounding box center [889, 20] width 3 height 5
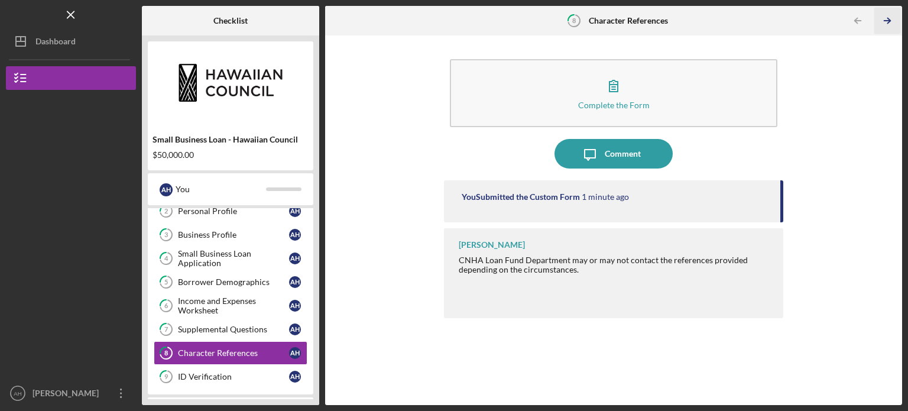
click at [888, 18] on polyline "button" at bounding box center [889, 20] width 3 height 5
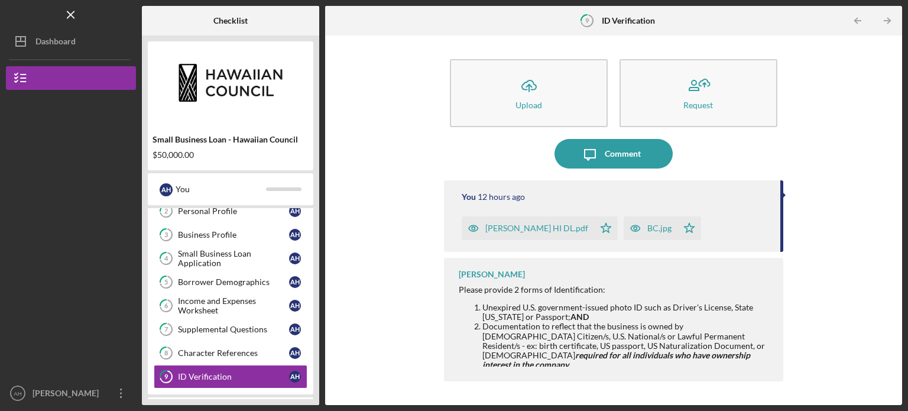
click at [787, 194] on div "Icon/Upload Upload Request Icon/Message Comment You 12 hours ago [PERSON_NAME] …" at bounding box center [613, 220] width 565 height 358
click at [784, 193] on div at bounding box center [784, 195] width 3 height 6
click at [891, 20] on icon "Icon/Table Pagination Arrow" at bounding box center [887, 21] width 27 height 27
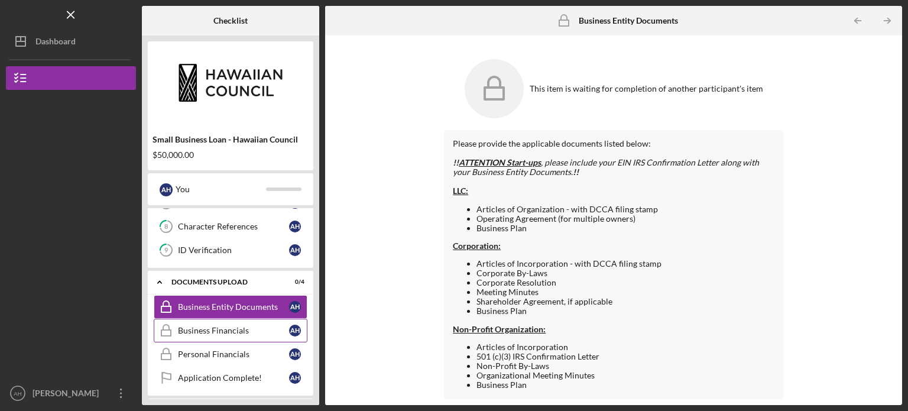
click at [225, 331] on div "Business Financials" at bounding box center [233, 330] width 111 height 9
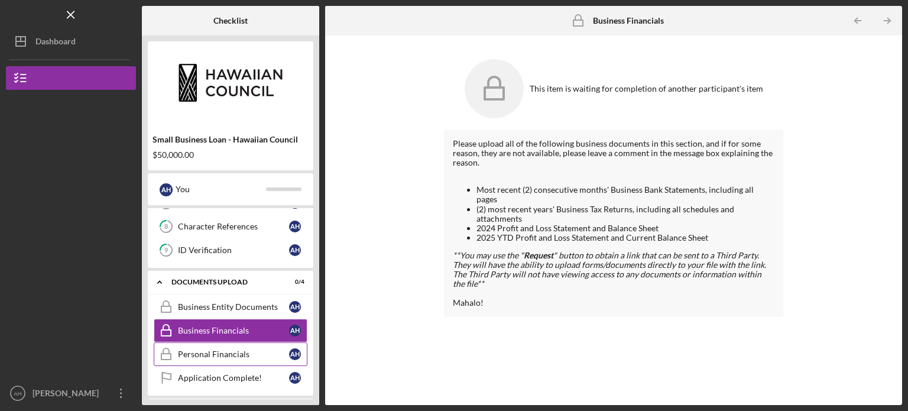
click at [226, 350] on div "Personal Financials" at bounding box center [233, 354] width 111 height 9
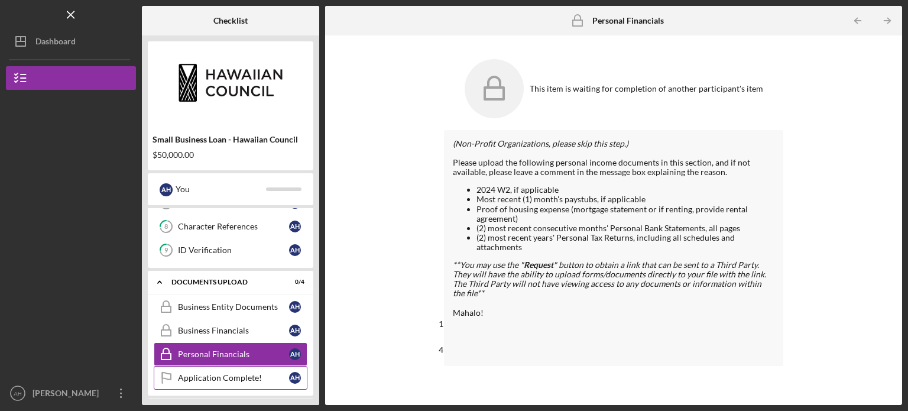
click at [227, 373] on div "Application Complete!" at bounding box center [233, 377] width 111 height 9
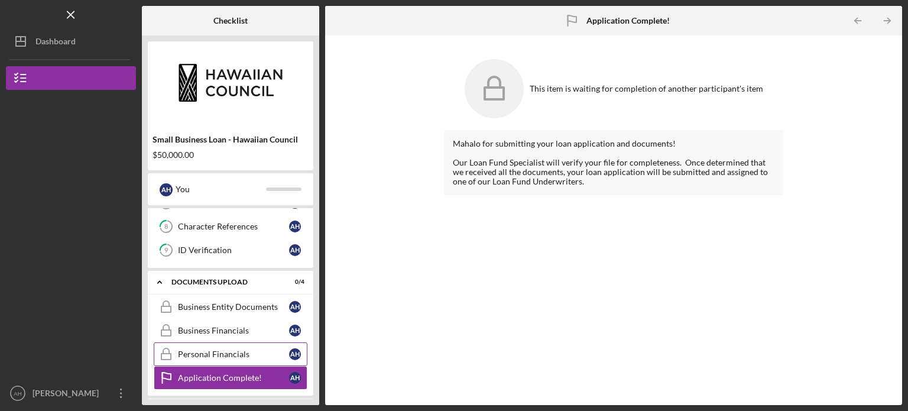
click at [229, 344] on link "Personal Financials Personal Financials A H" at bounding box center [231, 354] width 154 height 24
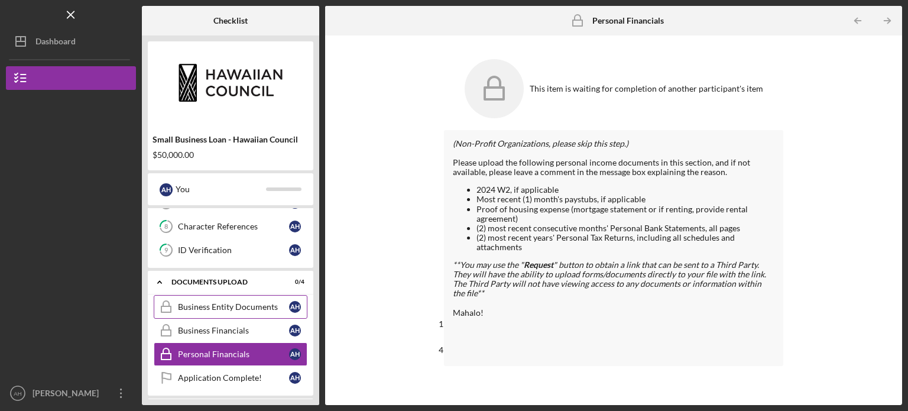
click at [211, 302] on div "Business Entity Documents" at bounding box center [233, 306] width 111 height 9
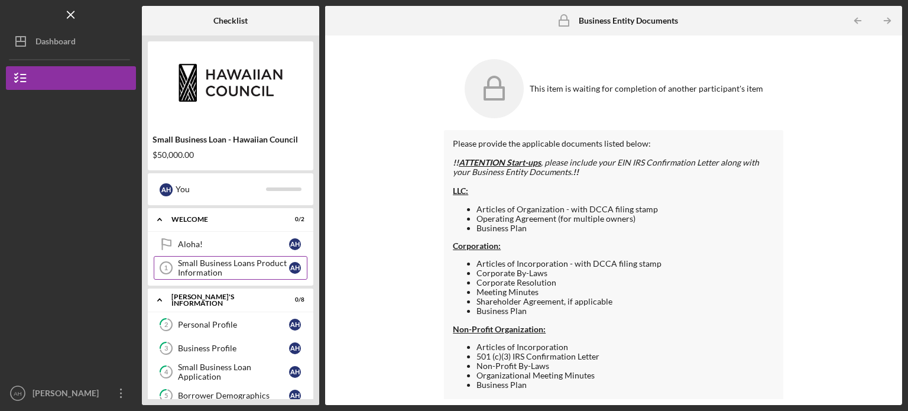
click at [208, 270] on div "Small Business Loans Product Information" at bounding box center [233, 267] width 111 height 19
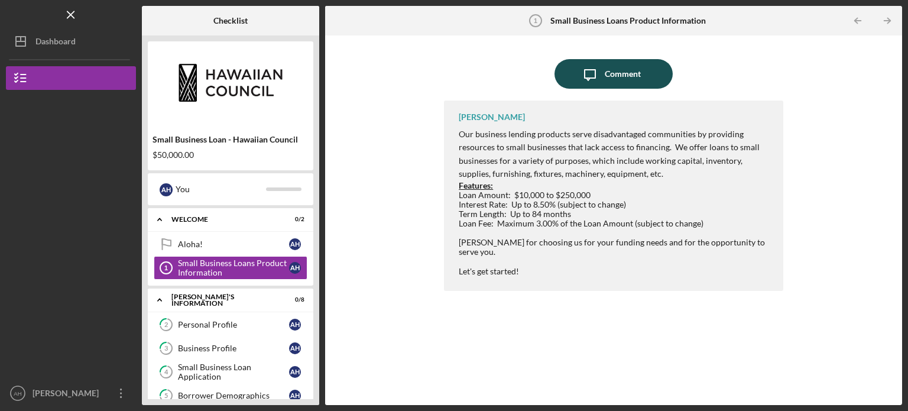
click at [625, 72] on div "Comment" at bounding box center [623, 74] width 36 height 30
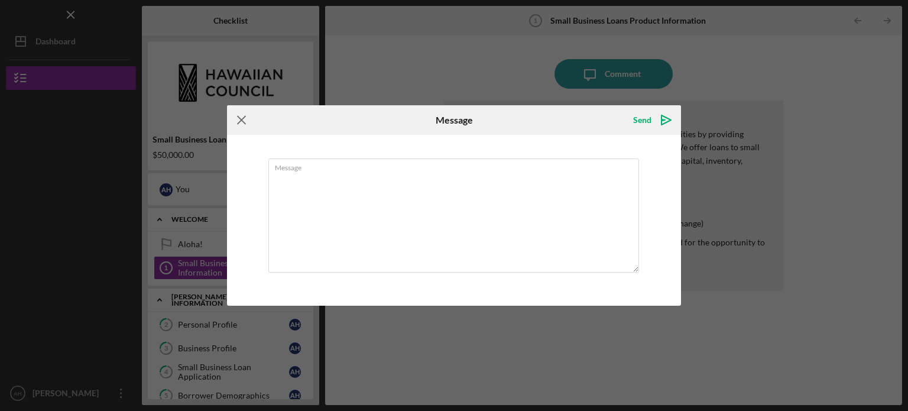
click at [234, 119] on icon "Icon/Menu Close" at bounding box center [242, 120] width 30 height 30
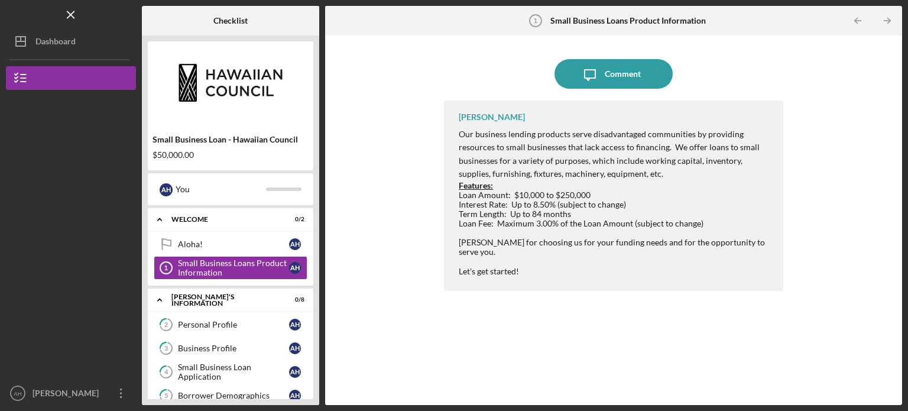
click at [401, 196] on div "Icon/Message Comment [PERSON_NAME] Our business lending products serve disadvan…" at bounding box center [613, 220] width 565 height 358
click at [218, 247] on div "Aloha!" at bounding box center [233, 244] width 111 height 9
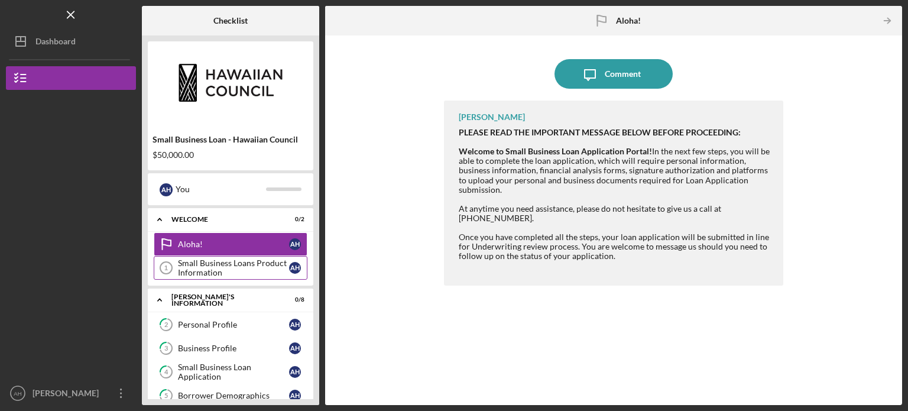
click at [215, 266] on div "Small Business Loans Product Information" at bounding box center [233, 267] width 111 height 19
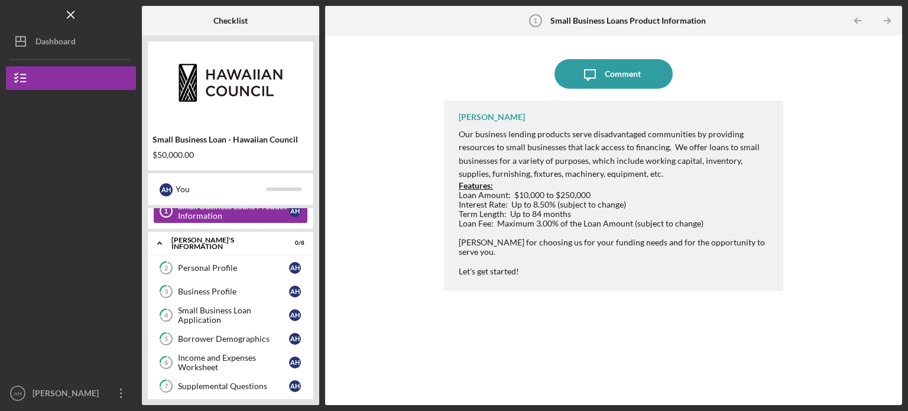
scroll to position [57, 0]
click at [215, 267] on div "Personal Profile" at bounding box center [233, 267] width 111 height 9
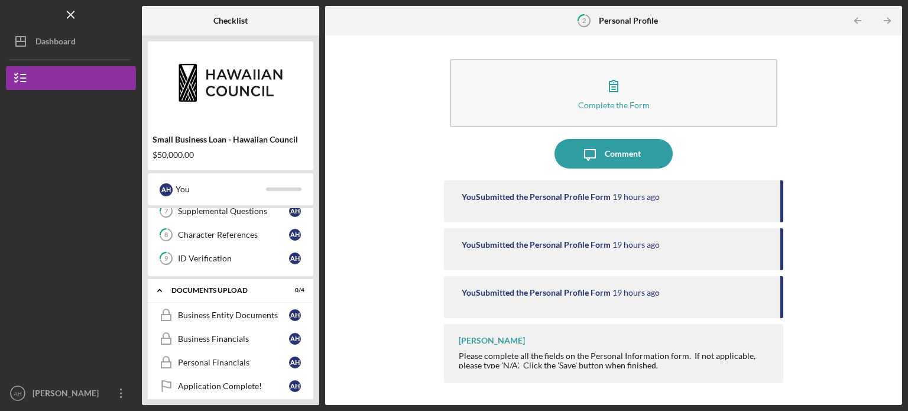
scroll to position [234, 0]
click at [234, 309] on div "Business Entity Documents" at bounding box center [233, 313] width 111 height 9
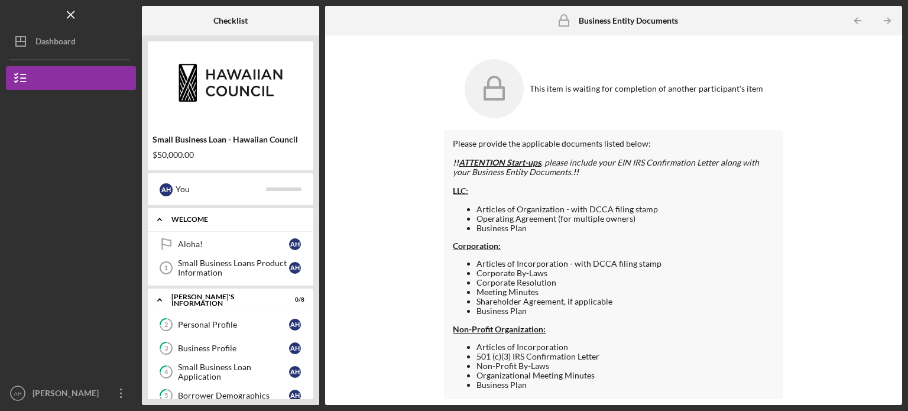
click at [215, 216] on div "WELCOME" at bounding box center [234, 219] width 127 height 7
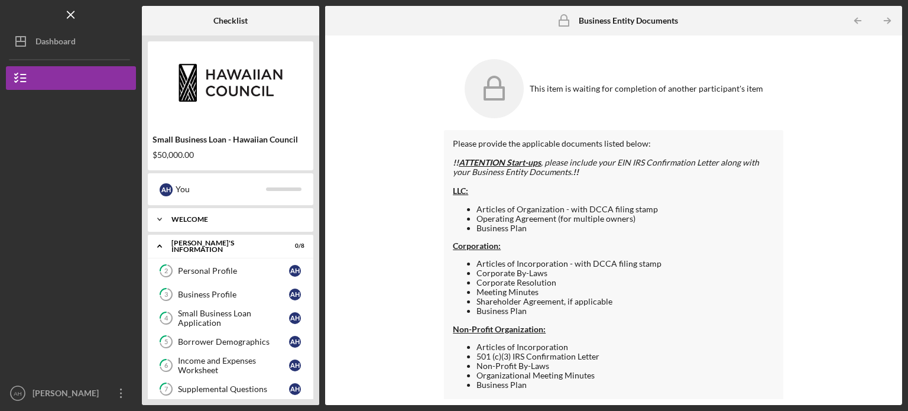
click at [215, 216] on div "WELCOME" at bounding box center [234, 219] width 127 height 7
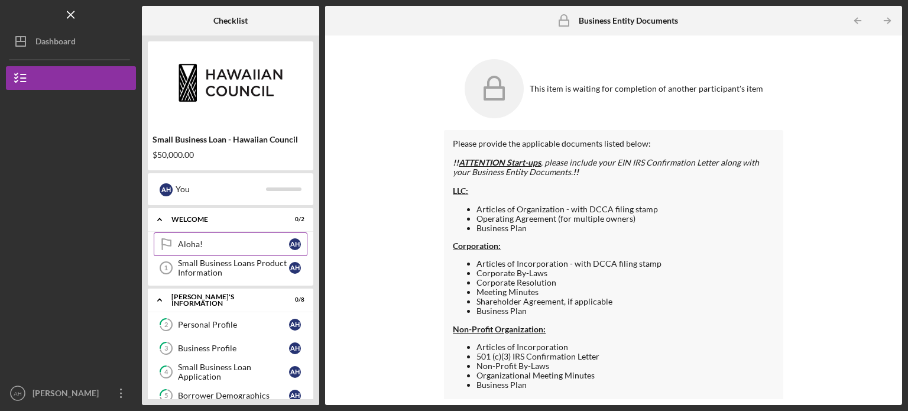
click at [204, 242] on div "Aloha!" at bounding box center [233, 244] width 111 height 9
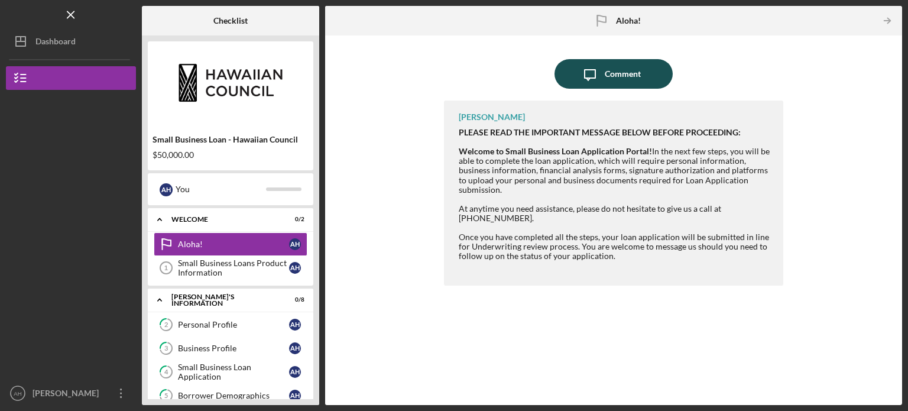
click at [636, 82] on div "Comment" at bounding box center [623, 74] width 36 height 30
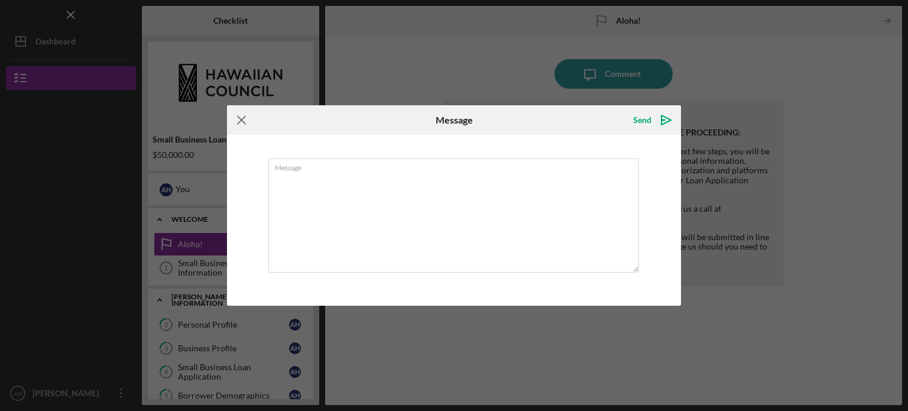
click at [241, 124] on icon "Icon/Menu Close" at bounding box center [242, 120] width 30 height 30
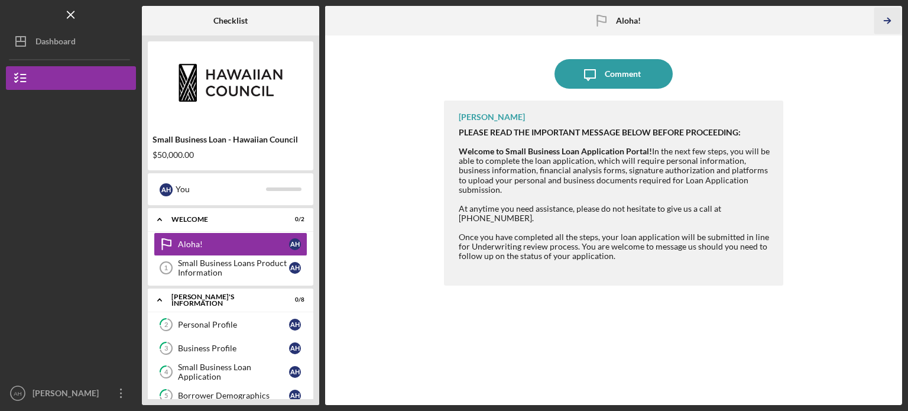
click at [894, 21] on icon "Icon/Table Pagination Arrow" at bounding box center [887, 21] width 27 height 27
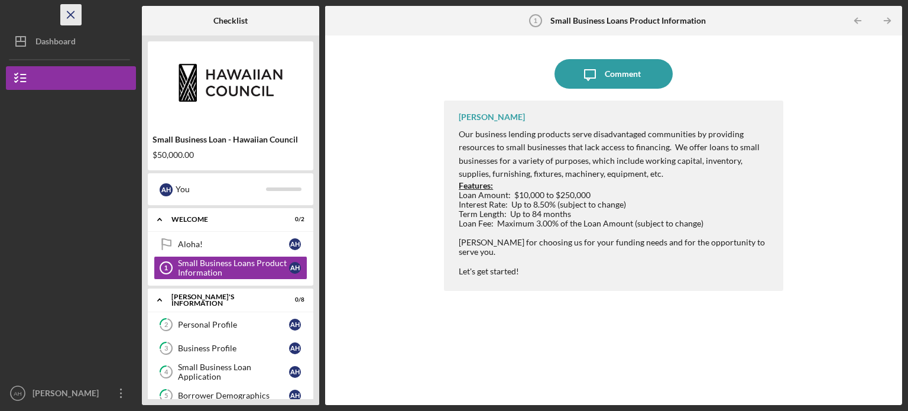
click at [69, 9] on icon "Icon/Menu Close" at bounding box center [71, 15] width 27 height 27
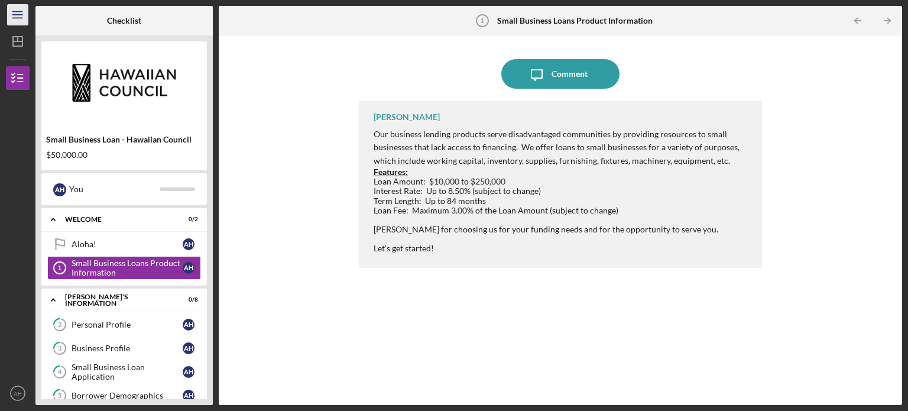
click at [17, 18] on icon "Icon/Menu" at bounding box center [18, 15] width 27 height 27
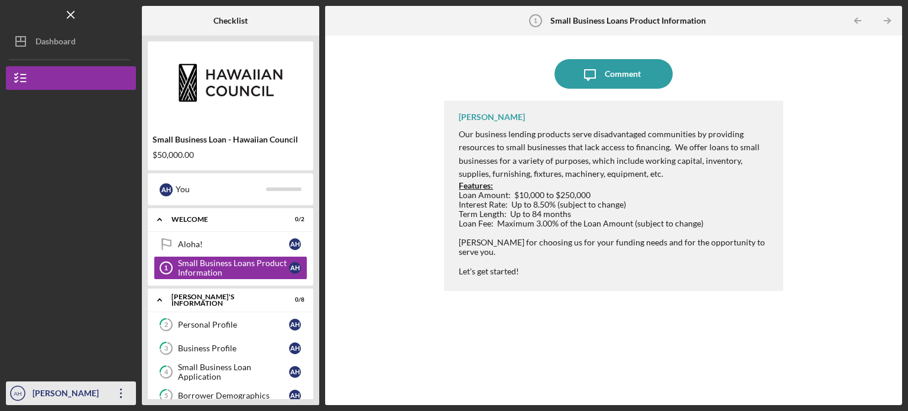
click at [80, 399] on div "[PERSON_NAME]" at bounding box center [68, 394] width 77 height 27
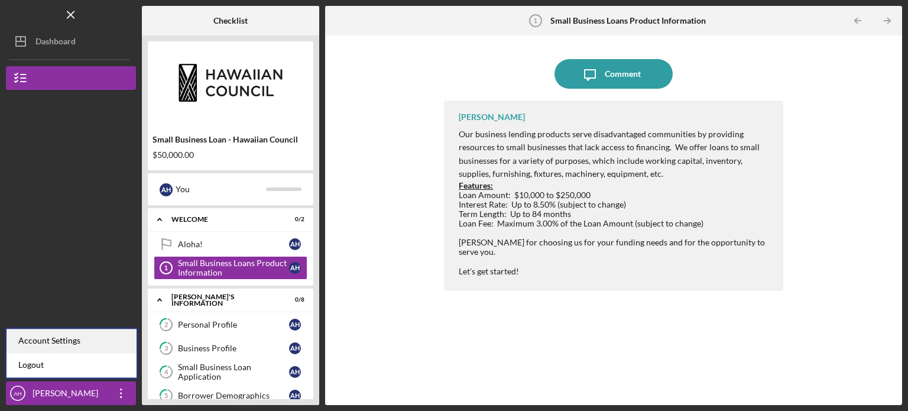
click at [79, 342] on div "Account Settings" at bounding box center [72, 341] width 130 height 24
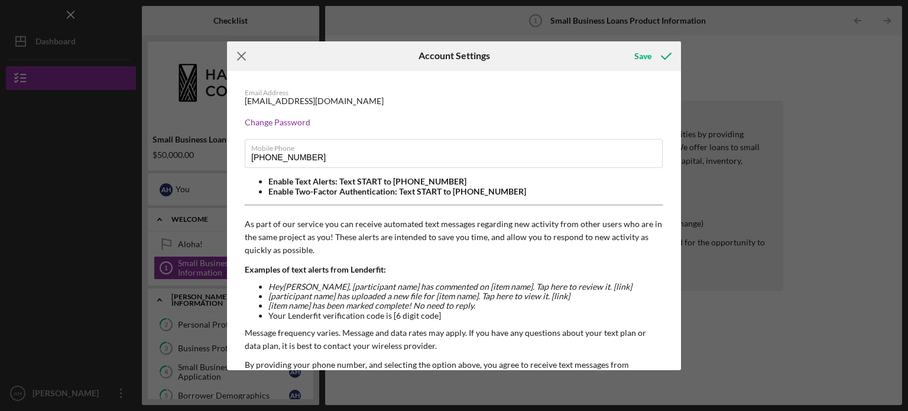
click at [241, 58] on icon "Icon/Menu Close" at bounding box center [242, 56] width 30 height 30
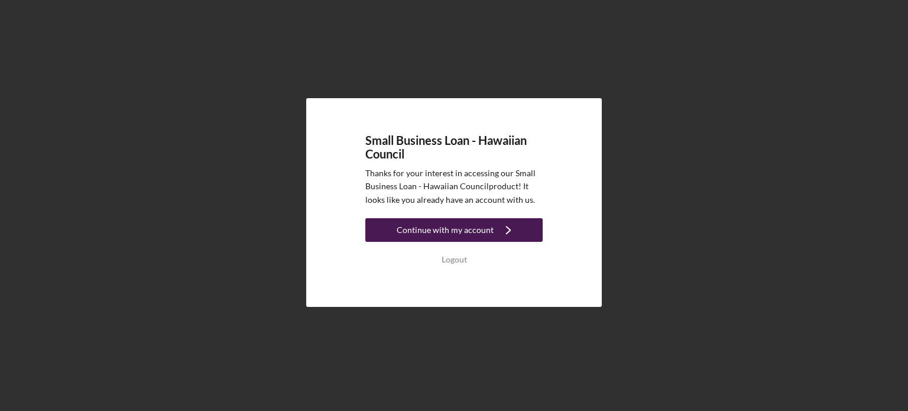
click at [448, 237] on div "Continue with my account" at bounding box center [445, 230] width 97 height 24
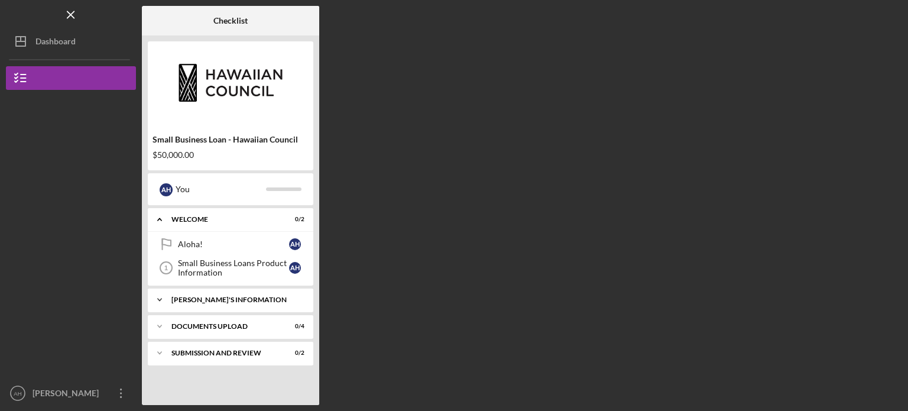
click at [242, 296] on div "[PERSON_NAME]'S INFORMATION" at bounding box center [234, 299] width 127 height 7
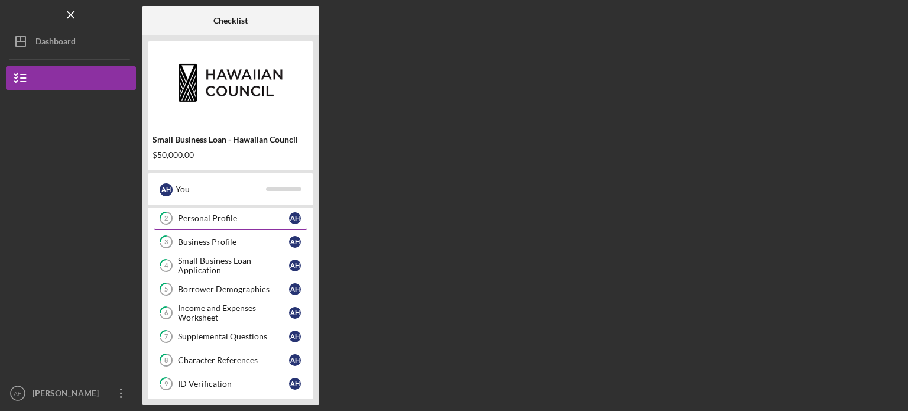
scroll to position [165, 0]
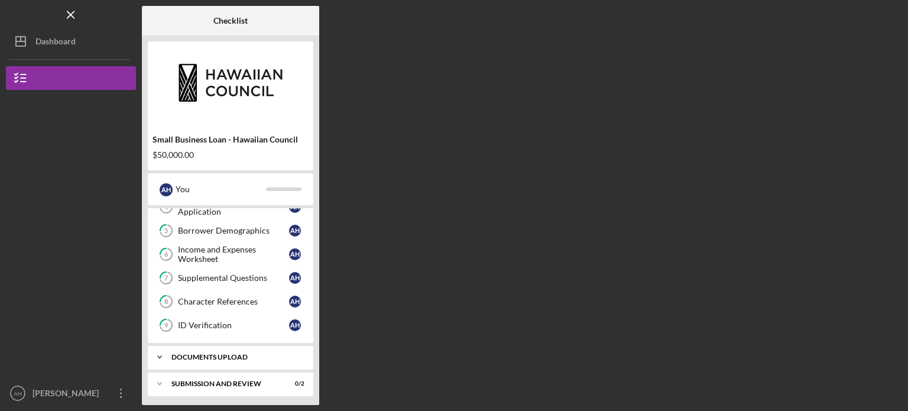
click at [229, 354] on div "DOCUMENTS UPLOAD" at bounding box center [234, 357] width 127 height 7
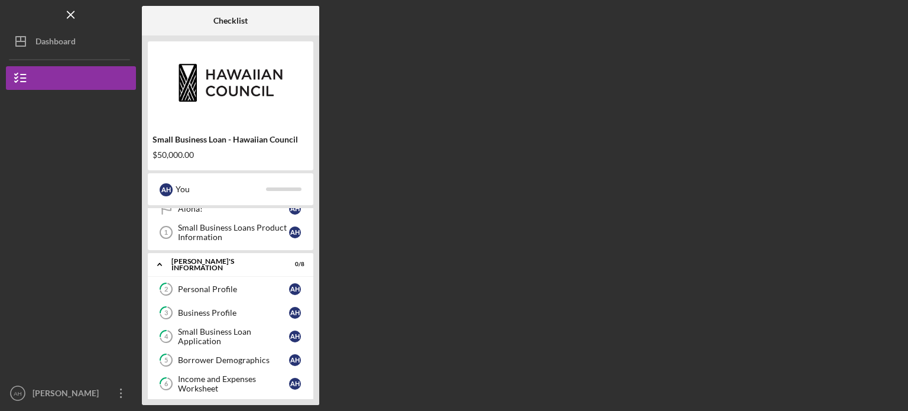
scroll to position [37, 0]
click at [208, 288] on div "Personal Profile" at bounding box center [233, 287] width 111 height 9
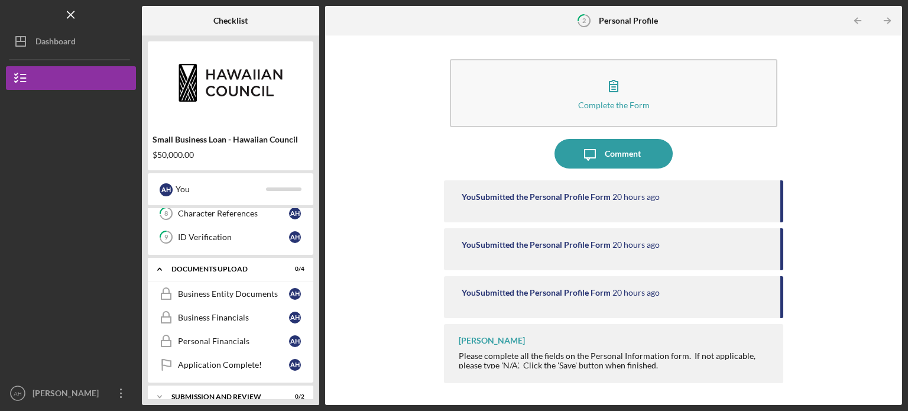
scroll to position [265, 0]
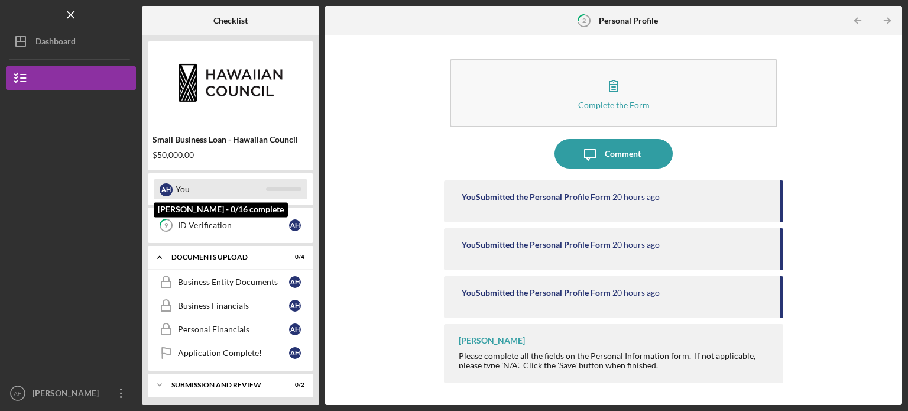
click at [292, 191] on div at bounding box center [283, 189] width 35 height 4
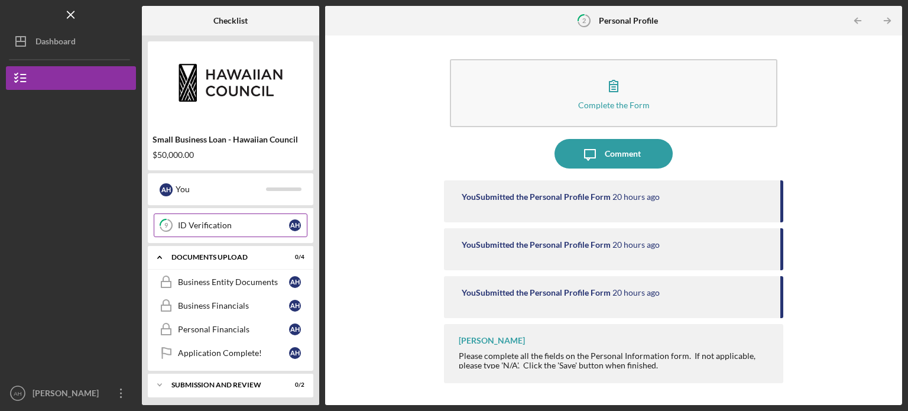
click at [239, 229] on link "9 ID Verification A H" at bounding box center [231, 225] width 154 height 24
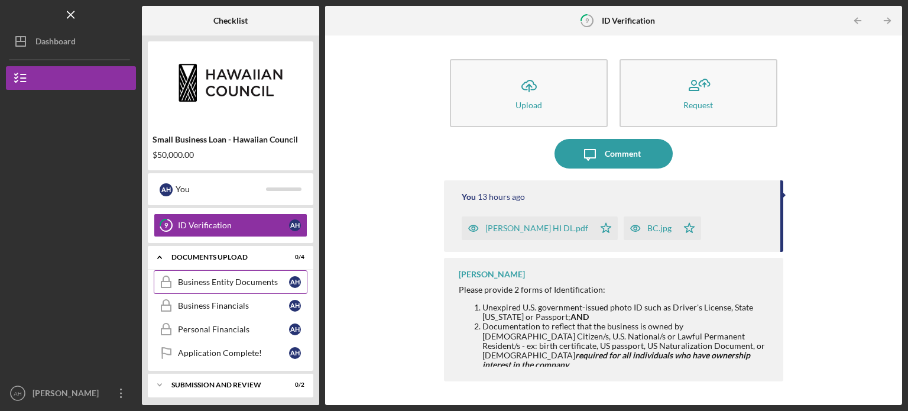
click at [203, 277] on div "Business Entity Documents" at bounding box center [233, 281] width 111 height 9
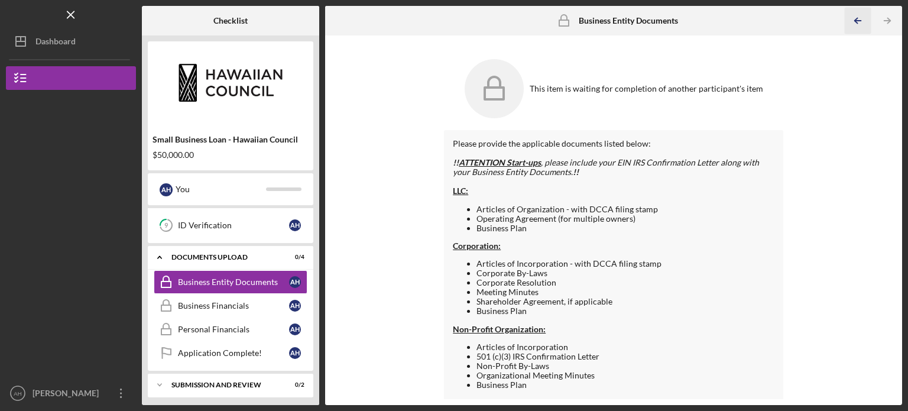
click at [862, 24] on icon "Icon/Table Pagination Arrow" at bounding box center [857, 21] width 27 height 27
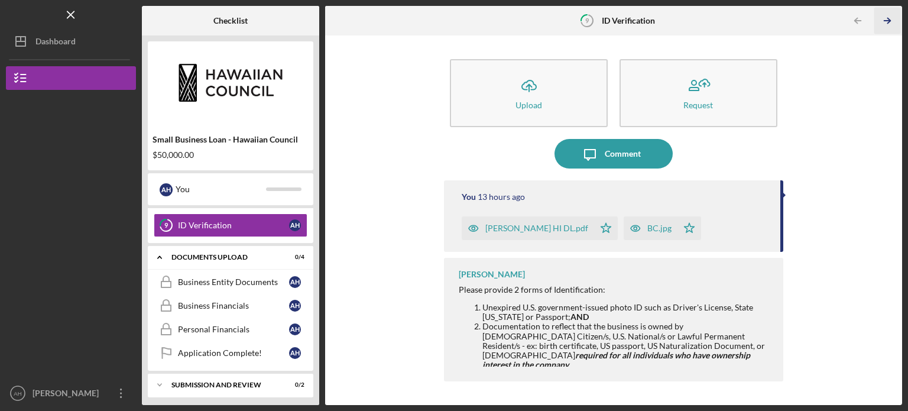
click at [887, 12] on icon "Icon/Table Pagination Arrow" at bounding box center [887, 21] width 27 height 27
